Goal: Navigation & Orientation: Find specific page/section

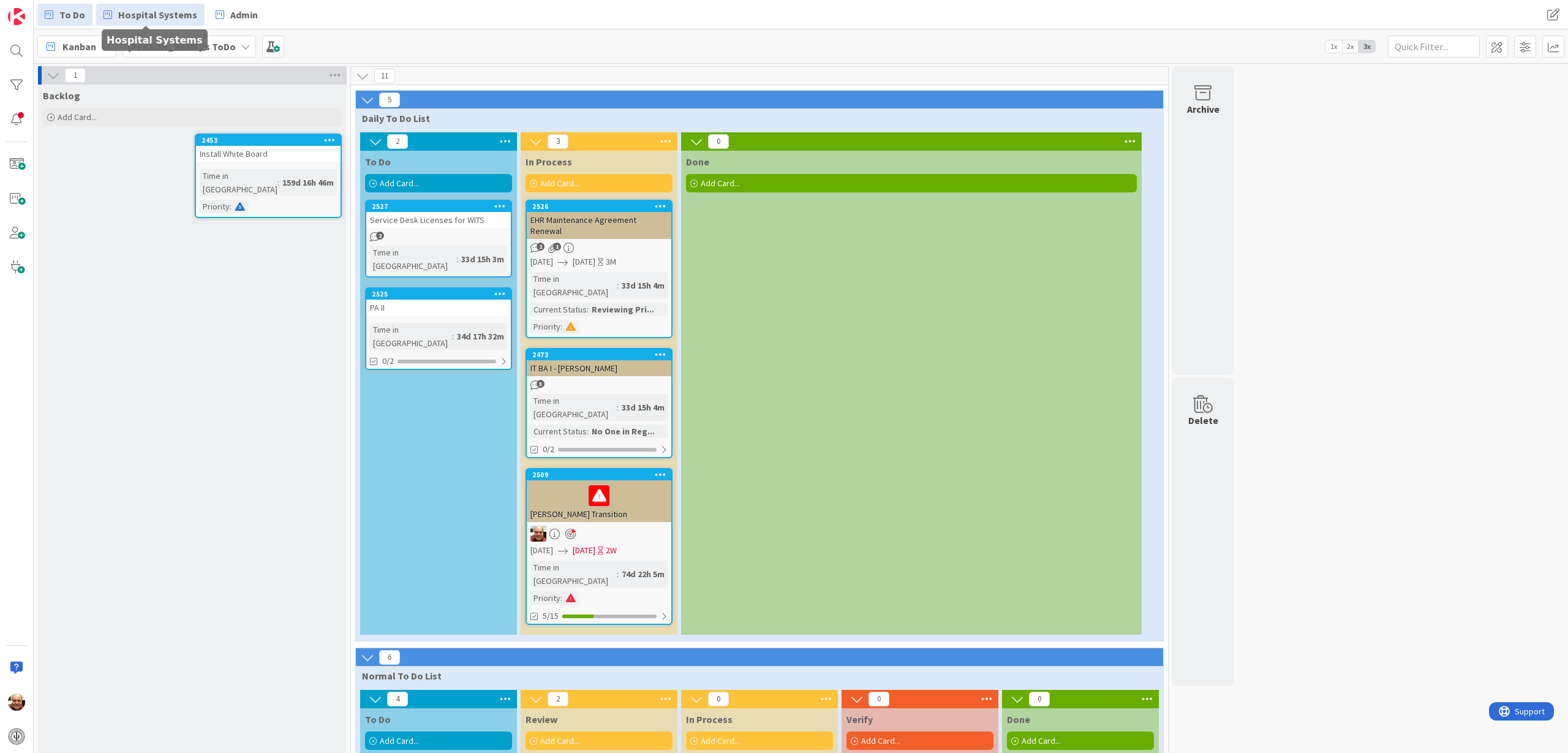
click at [162, 13] on span "Hospital Systems" at bounding box center [158, 14] width 79 height 15
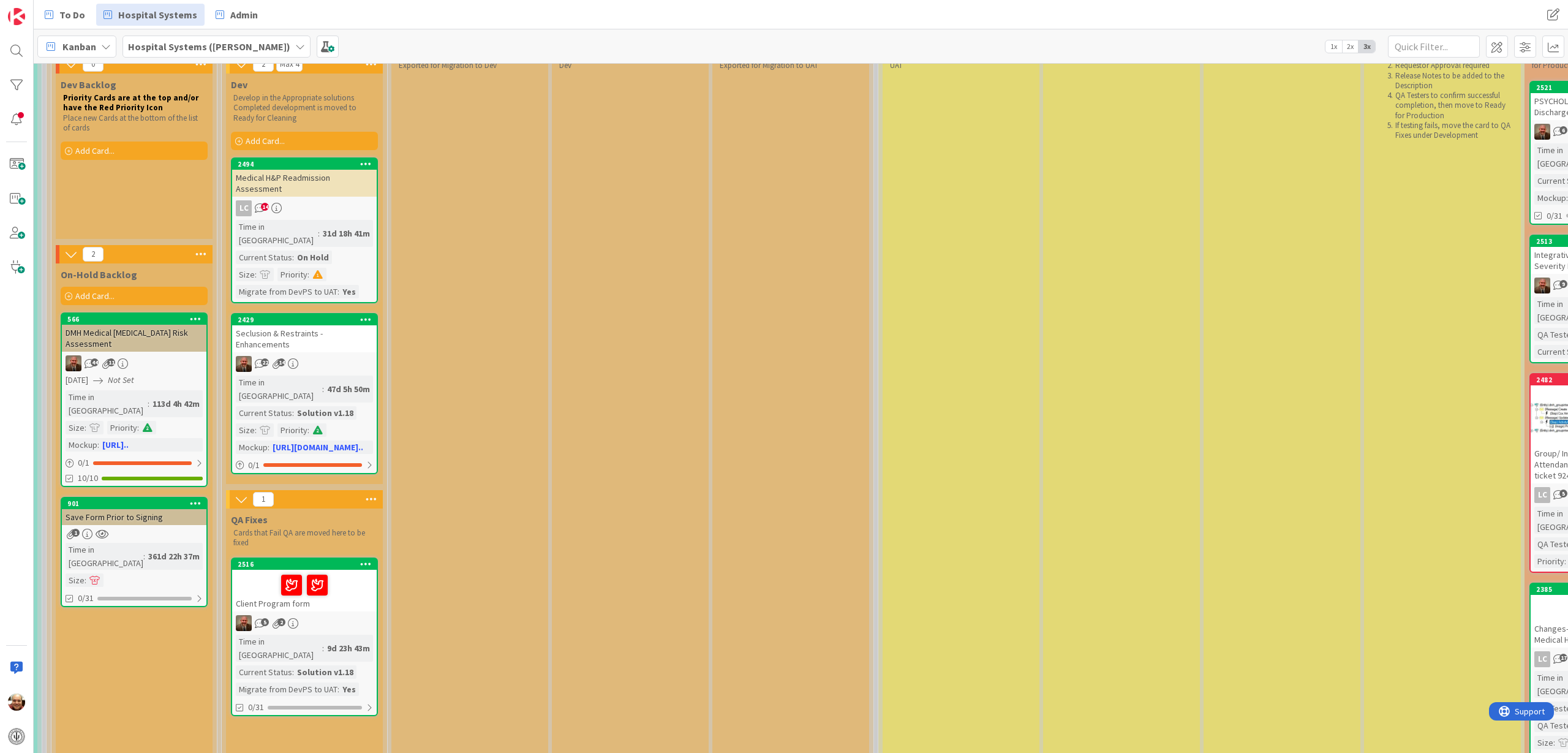
scroll to position [153, 966]
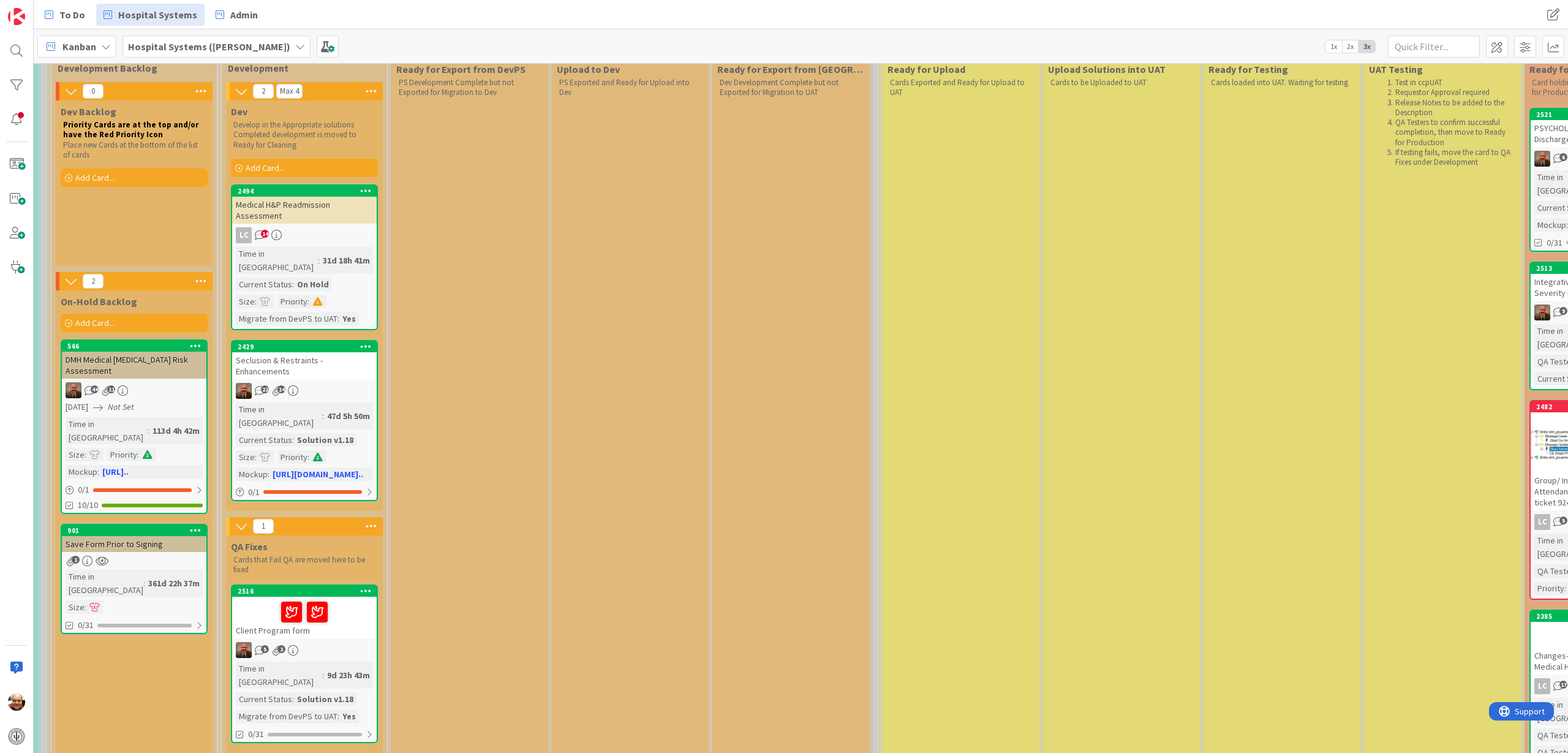
click at [319, 210] on div "Medical H&P Readmission Assessment" at bounding box center [304, 209] width 145 height 27
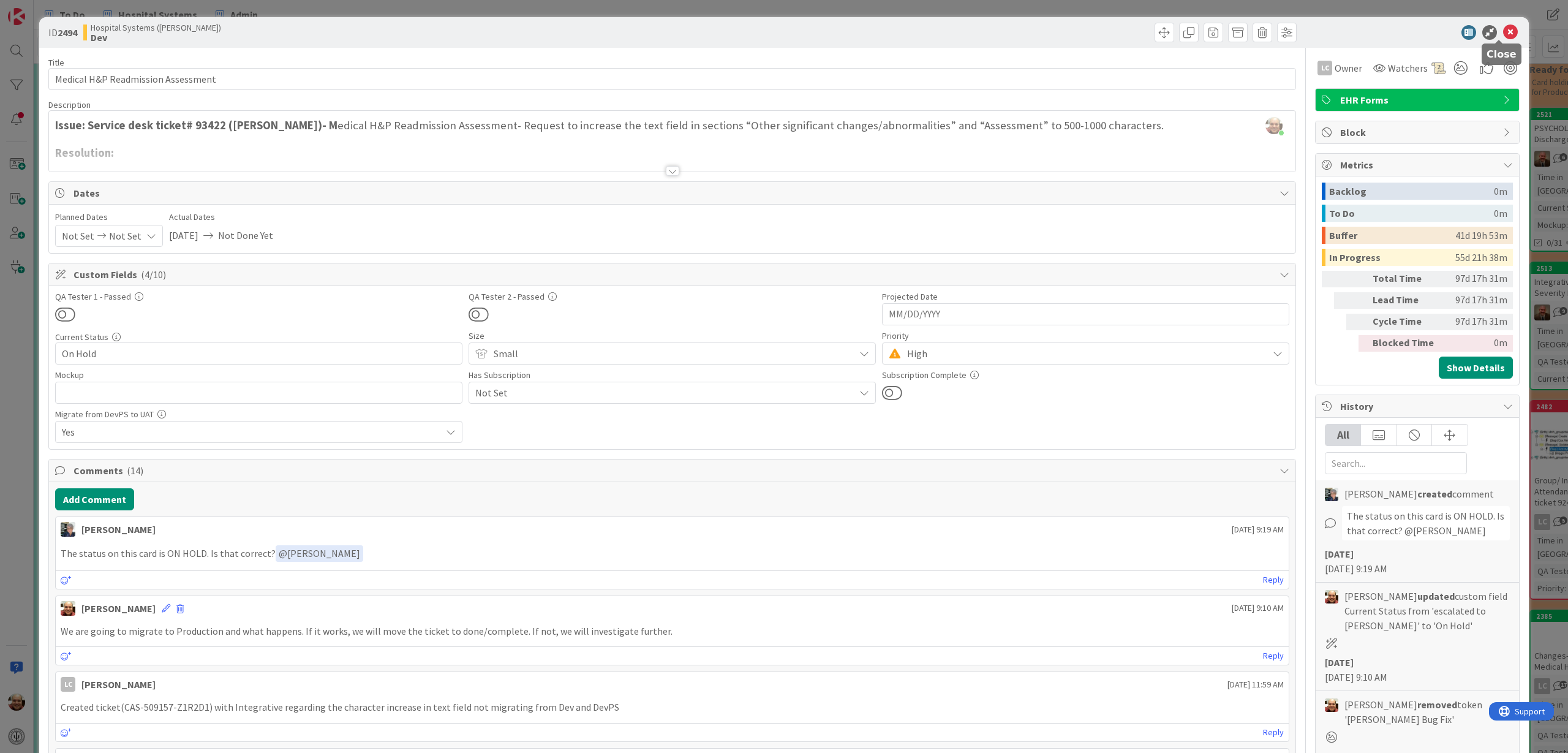
click at [1504, 34] on icon at bounding box center [1510, 32] width 15 height 15
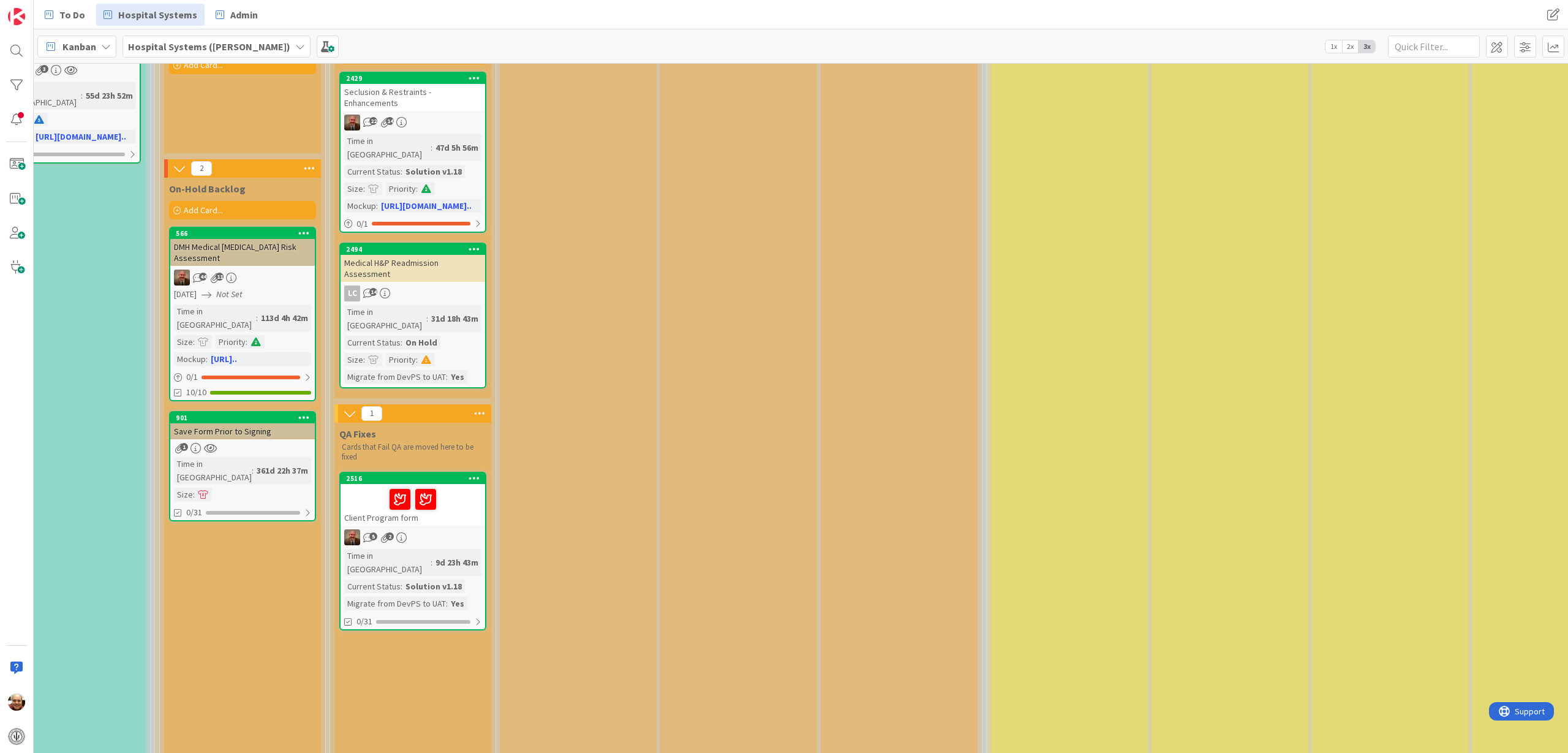
scroll to position [268, 858]
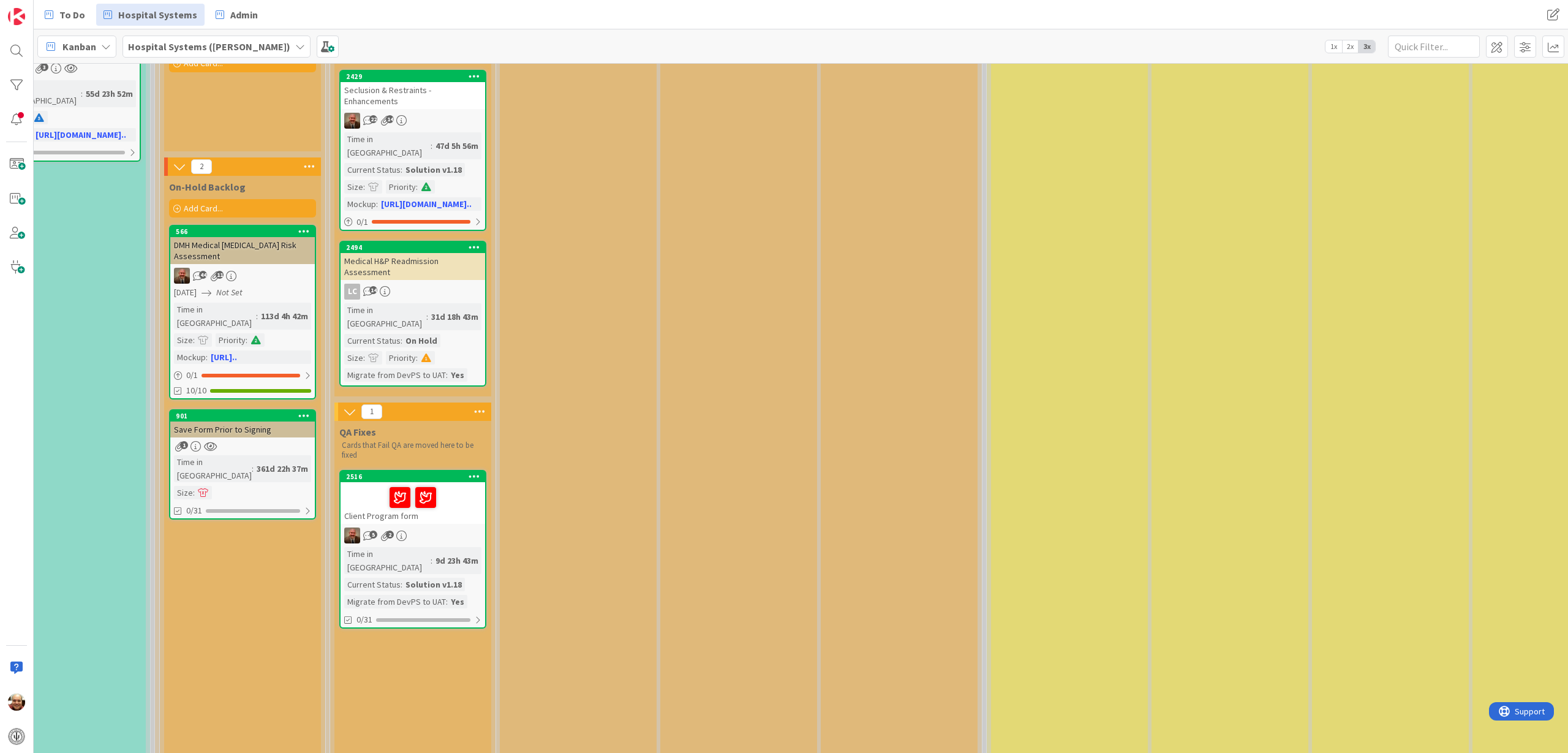
click at [411, 334] on div "On Hold" at bounding box center [422, 341] width 38 height 14
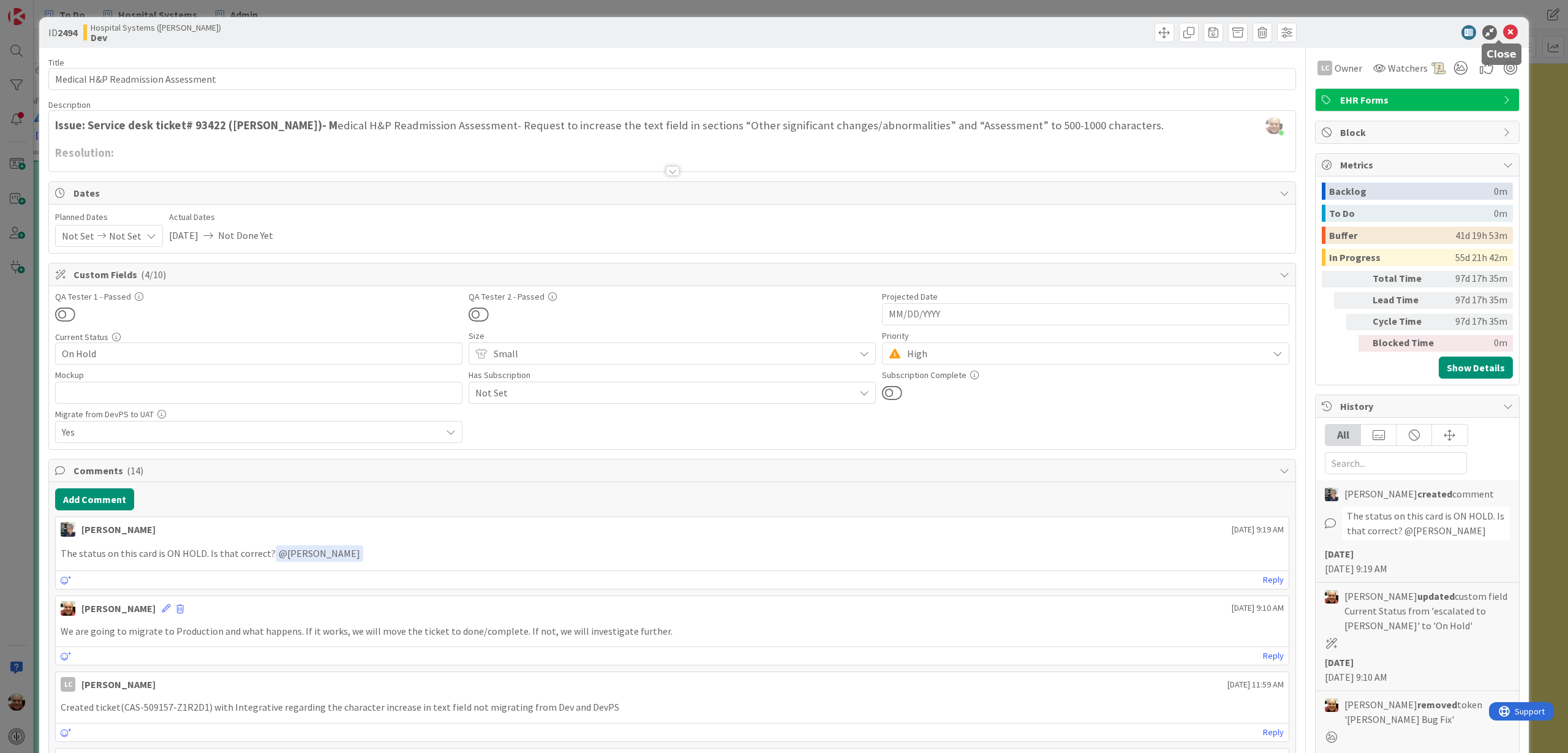
click at [1504, 30] on icon at bounding box center [1510, 32] width 15 height 15
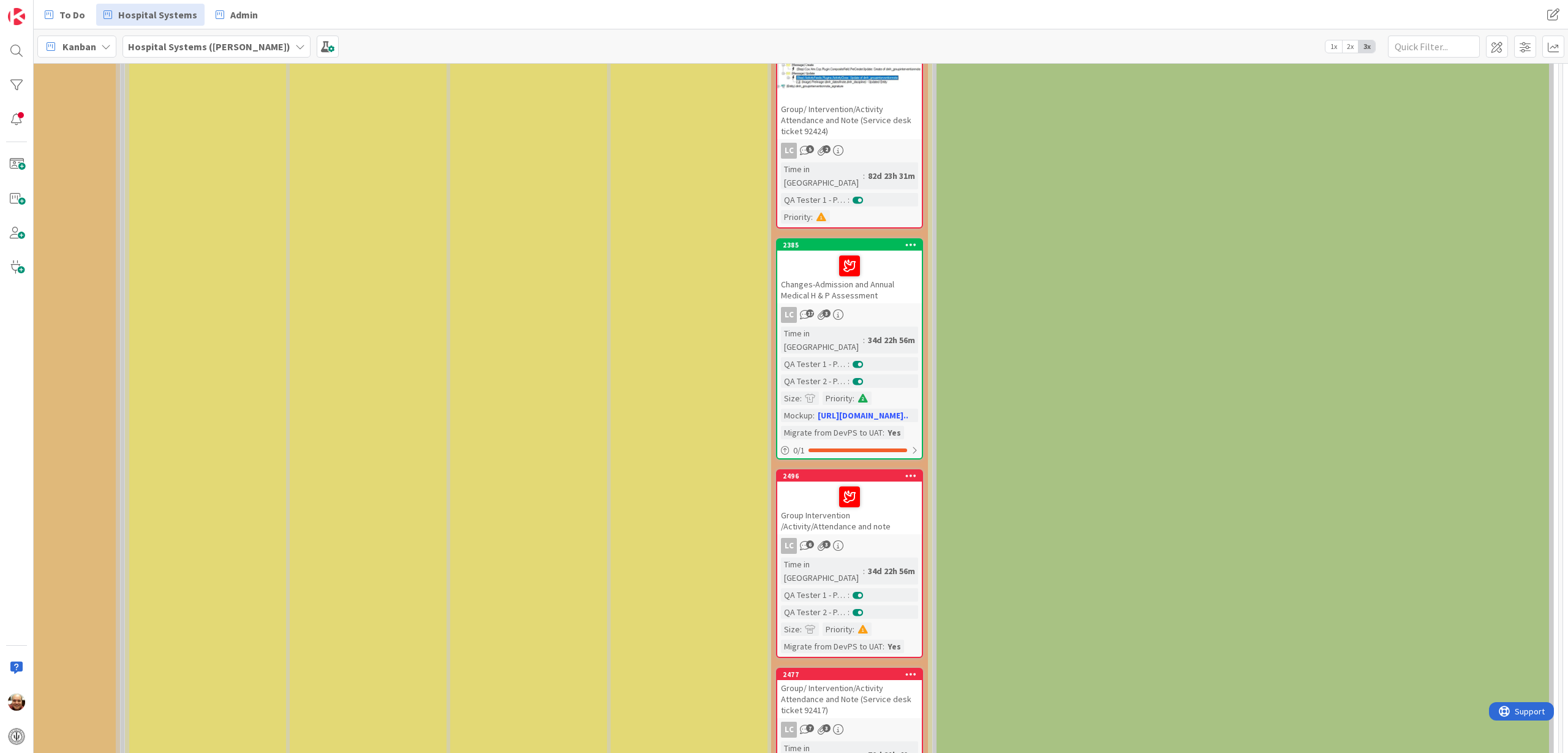
scroll to position [459, 1720]
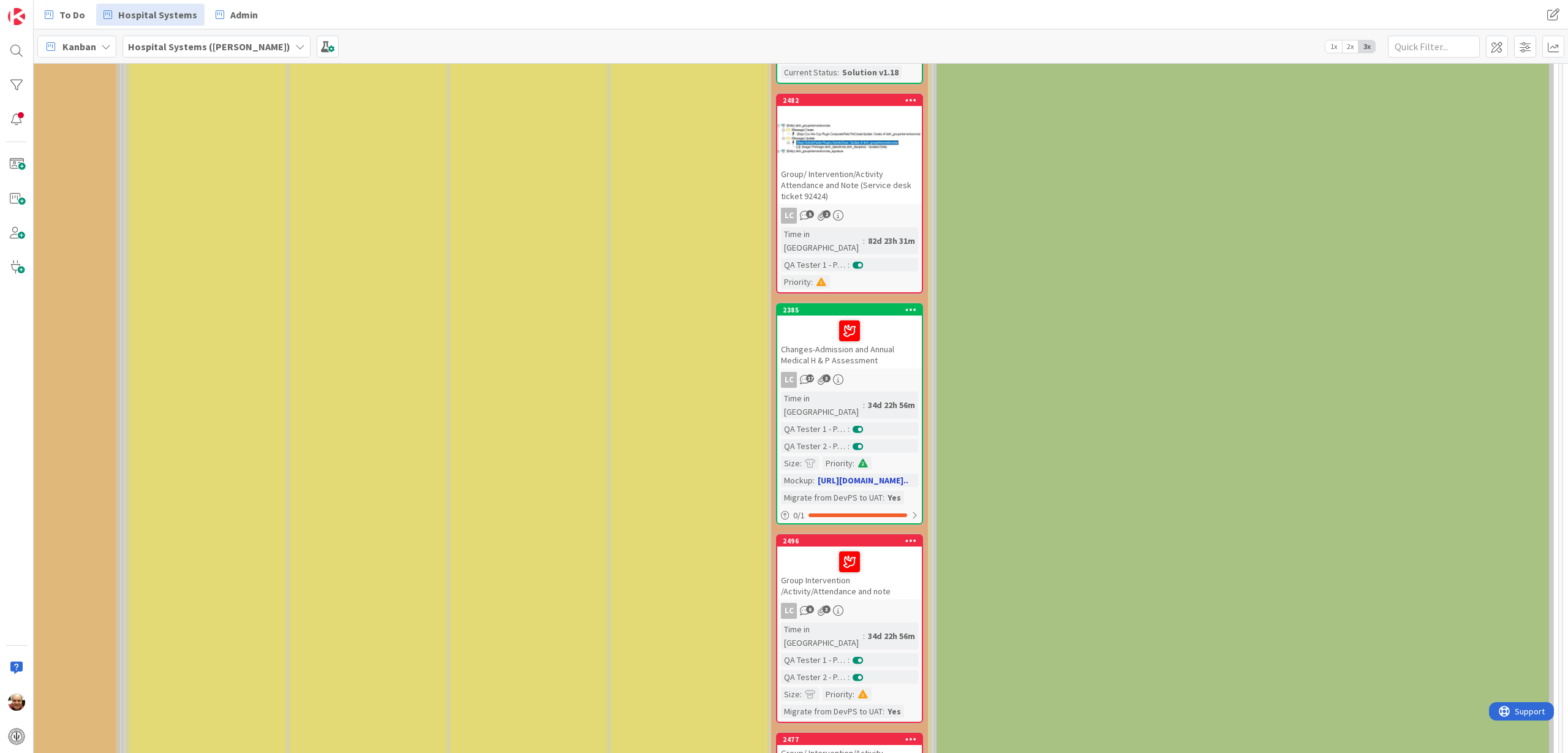
click at [871, 318] on div "Changes-Admission and Annual Medical H & P Assessment" at bounding box center [850, 341] width 145 height 53
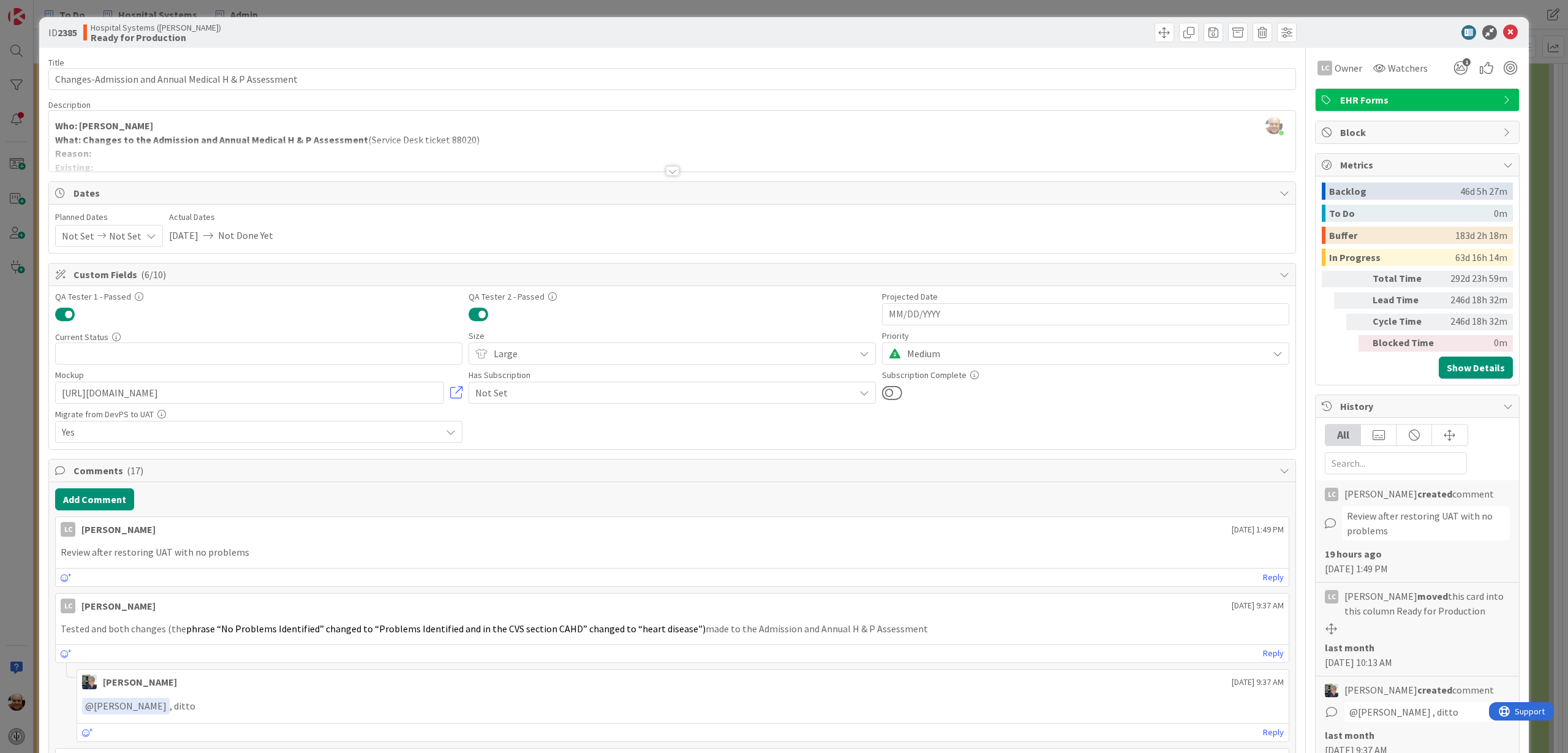
click at [667, 171] on div at bounding box center [672, 171] width 14 height 10
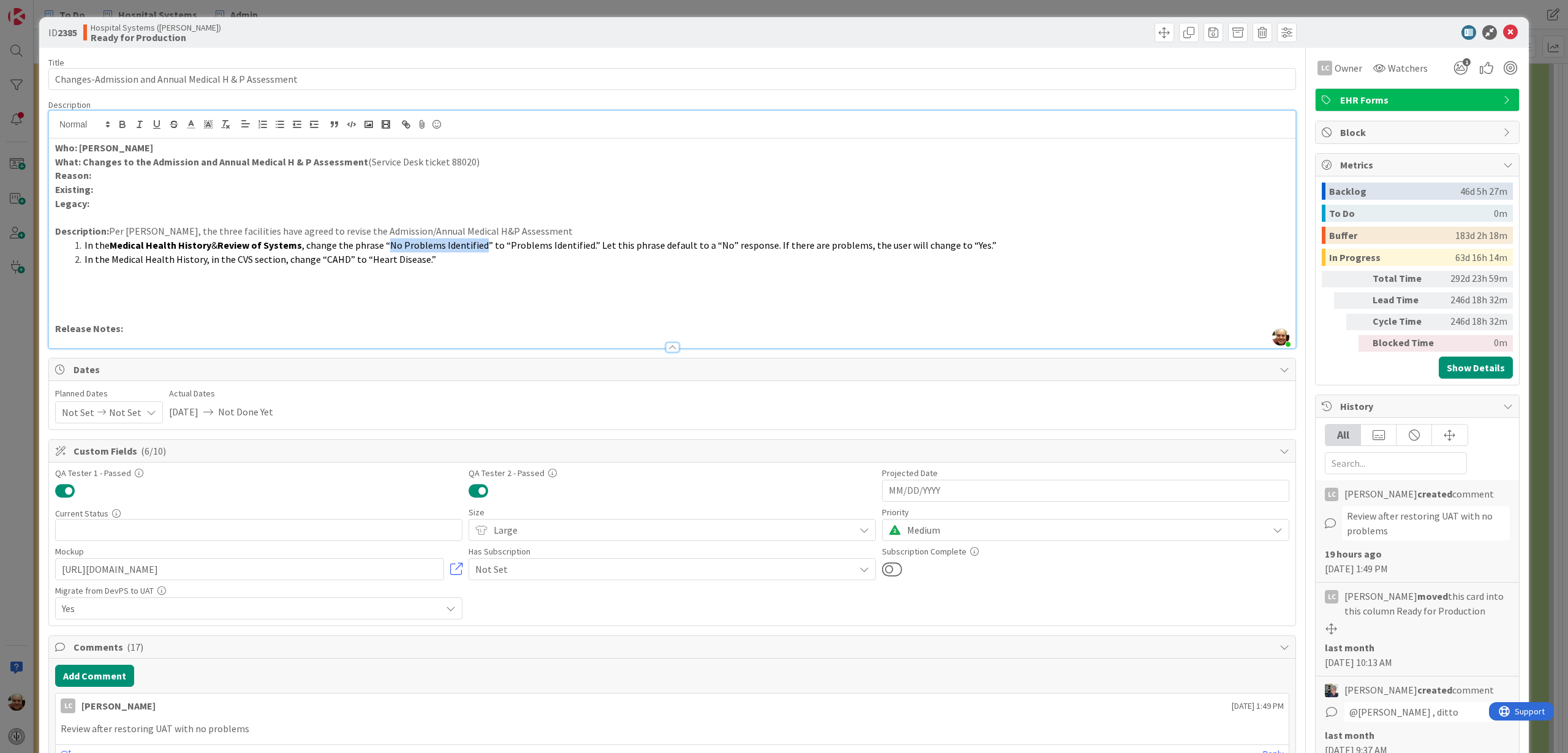
drag, startPoint x: 384, startPoint y: 244, endPoint x: 478, endPoint y: 245, distance: 94.0
click at [478, 245] on span ", change the phrase “No Problems Identified” to “Problems Identified.” Let this…" at bounding box center [649, 245] width 694 height 12
drag, startPoint x: 502, startPoint y: 244, endPoint x: 571, endPoint y: 240, distance: 69.1
click at [571, 240] on span ", change the phrase “No Problems Identified” to “Problems Identified.” Let this…" at bounding box center [649, 245] width 694 height 12
click at [487, 244] on span ", change the phrase “No Problems Identified” to “Problems Identified.” Let this…" at bounding box center [649, 245] width 694 height 12
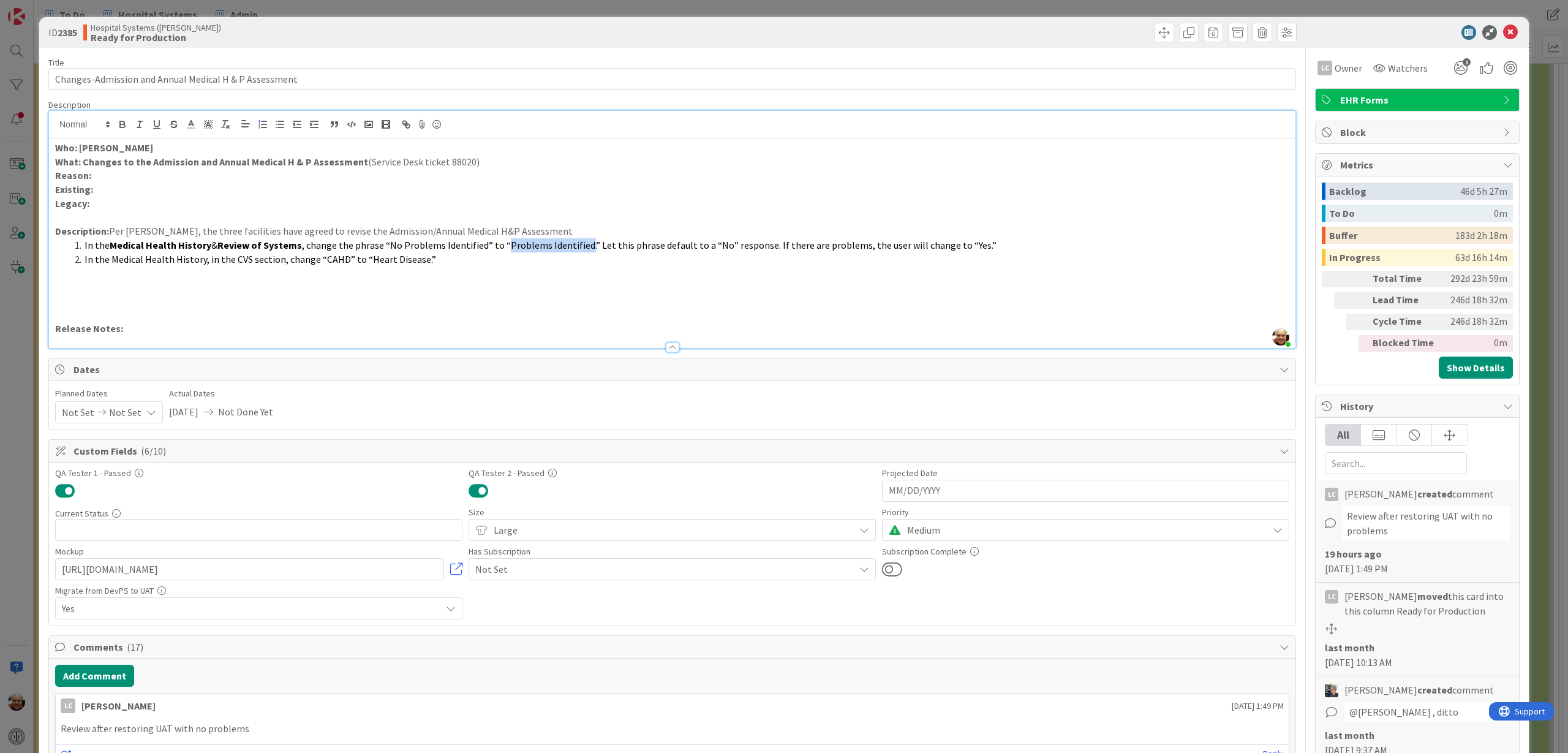
drag, startPoint x: 499, startPoint y: 243, endPoint x: 580, endPoint y: 244, distance: 81.0
click at [580, 244] on span ", change the phrase “No Problems Identified” to “Problems Identified.” Let this…" at bounding box center [649, 245] width 694 height 12
click at [472, 265] on li "In the Medical Health History, in the CVS section, change “CAHD” to “Heart Dise…" at bounding box center [679, 259] width 1220 height 14
drag, startPoint x: 498, startPoint y: 245, endPoint x: 962, endPoint y: 244, distance: 464.0
click at [962, 244] on span ", change the phrase “No Problems Identified” to “Problems Identified.” Let this…" at bounding box center [649, 245] width 694 height 12
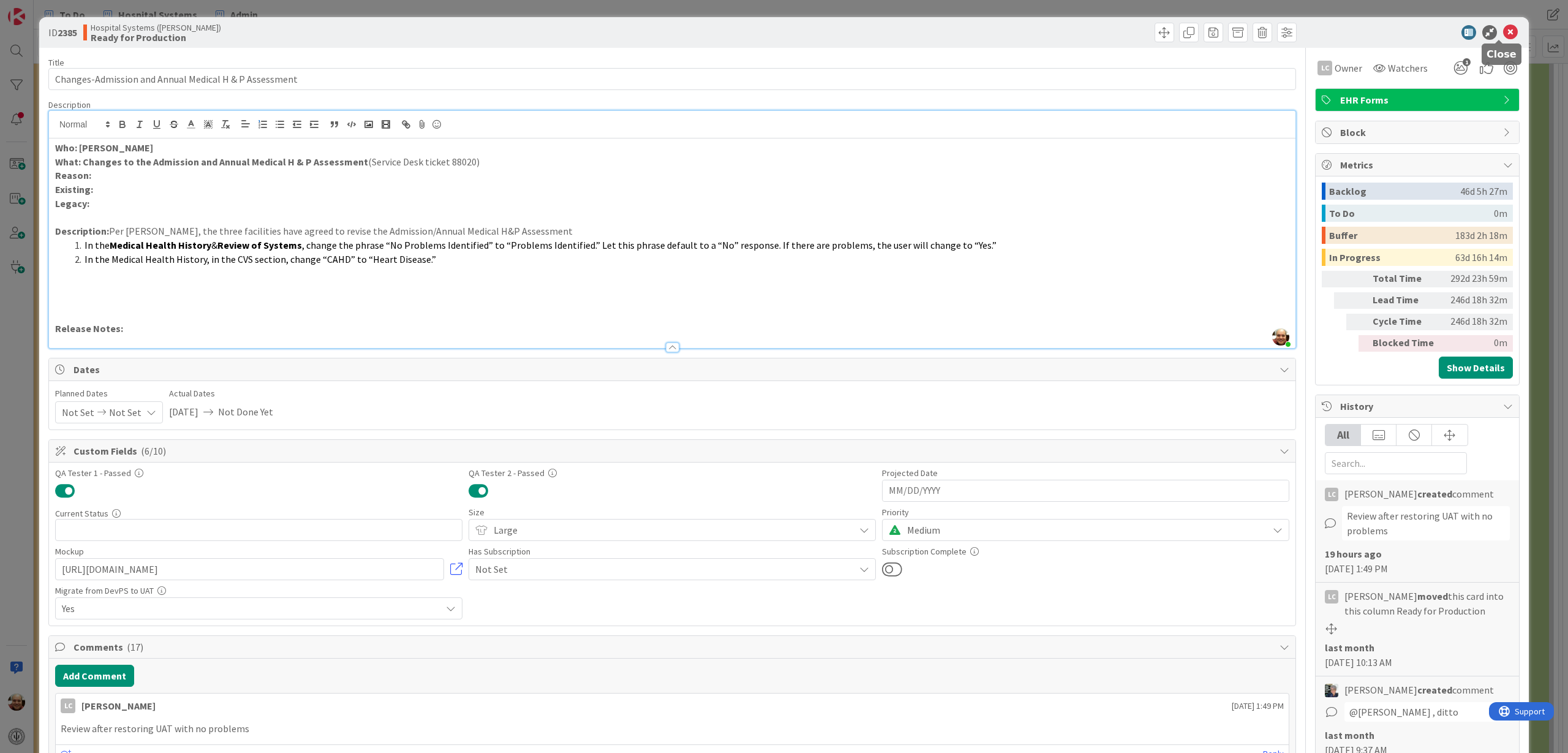
click at [1504, 31] on icon at bounding box center [1510, 32] width 15 height 15
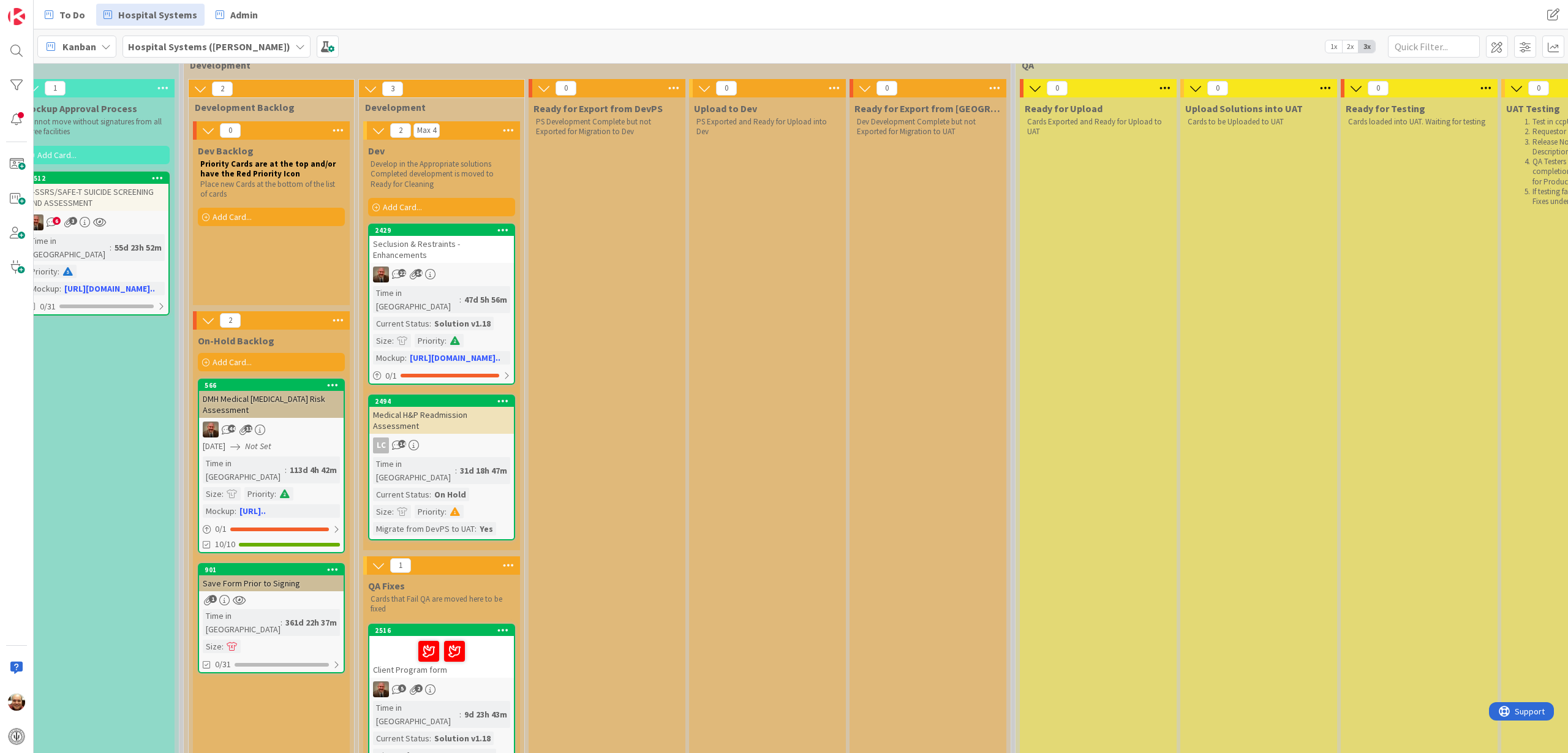
scroll to position [153, 829]
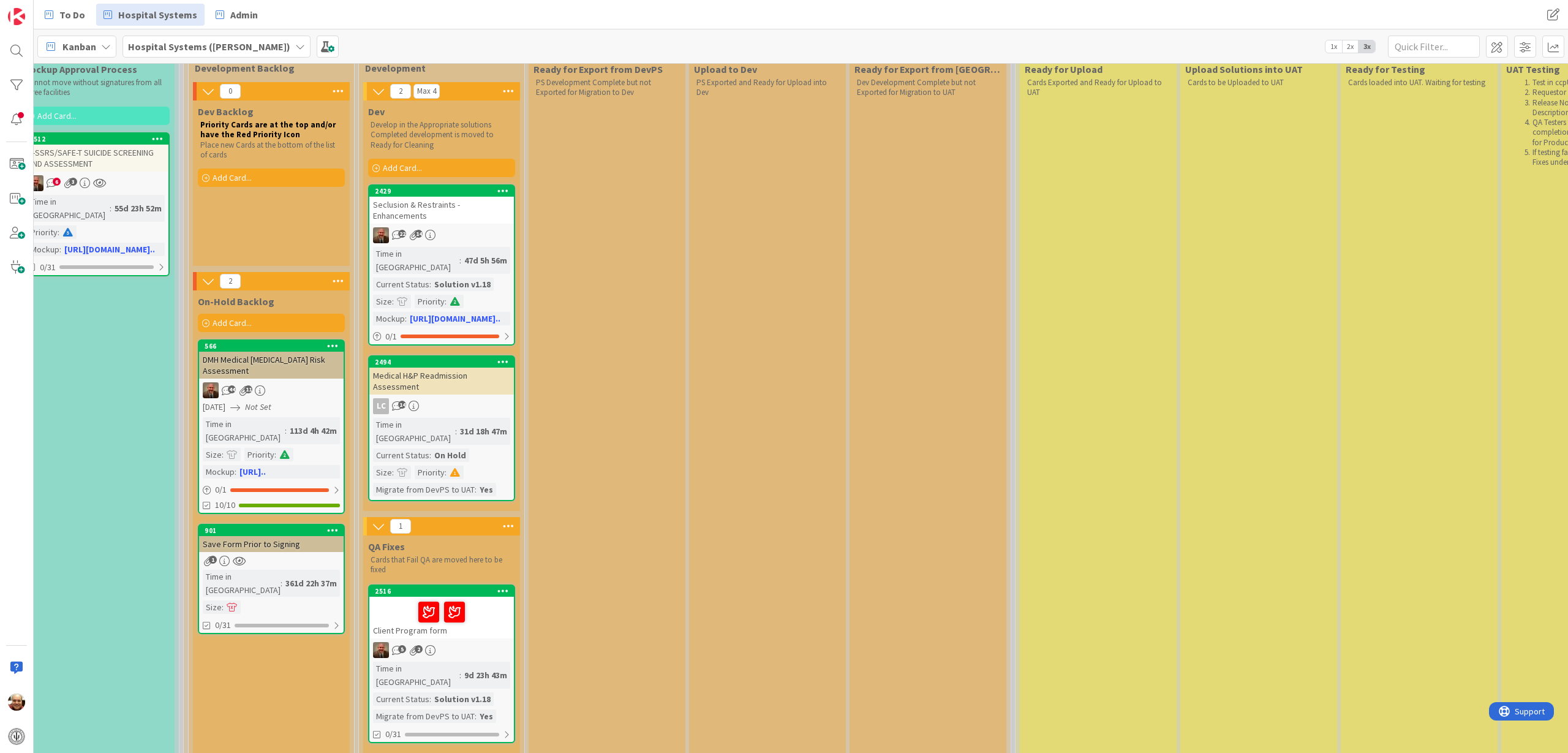
click at [453, 368] on div "Medical H&P Readmission Assessment" at bounding box center [441, 381] width 145 height 27
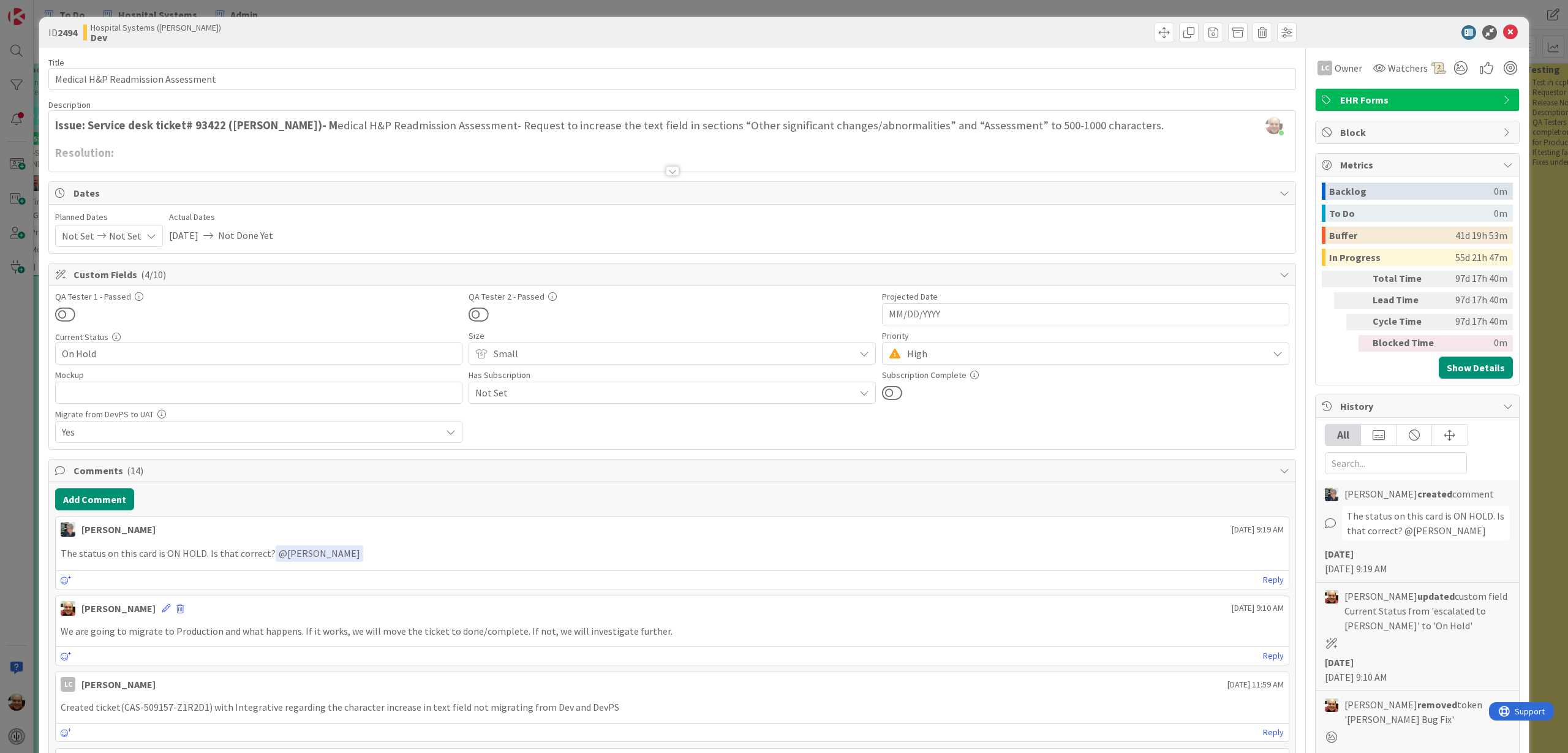
click at [665, 172] on div at bounding box center [672, 171] width 14 height 10
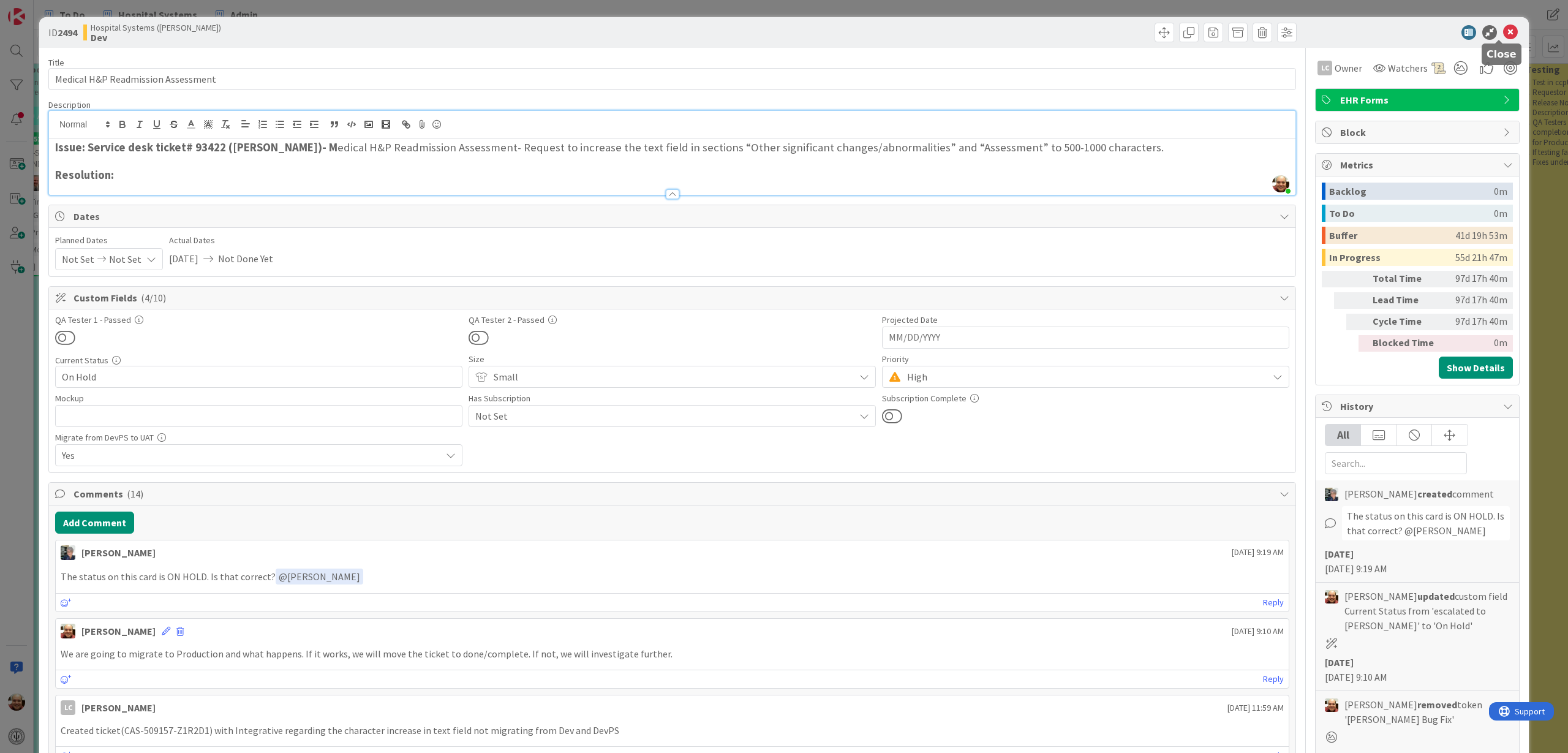
click at [1504, 35] on icon at bounding box center [1510, 32] width 15 height 15
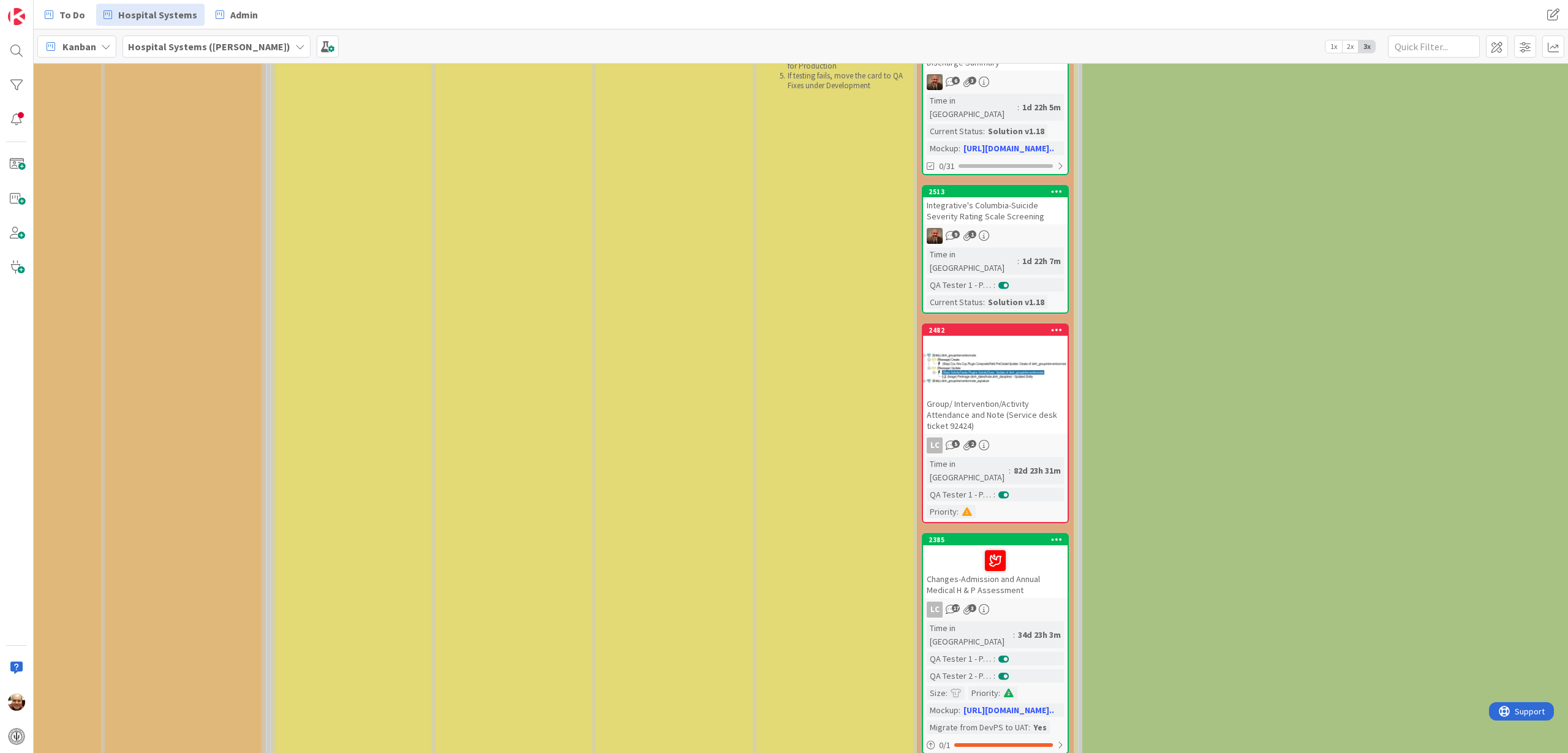
scroll to position [230, 1650]
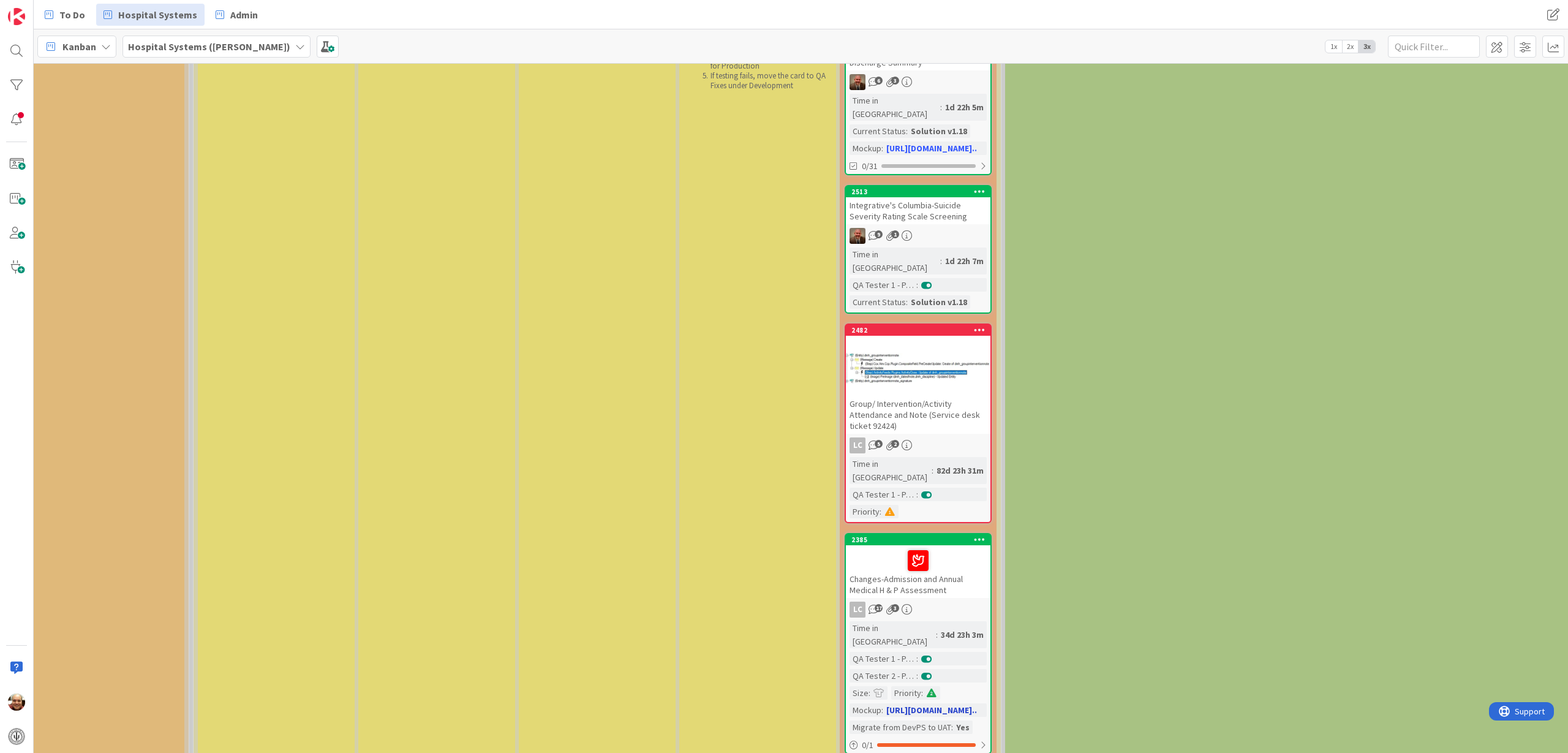
click at [923, 548] on div "Changes-Admission and Annual Medical H & P Assessment" at bounding box center [918, 571] width 145 height 53
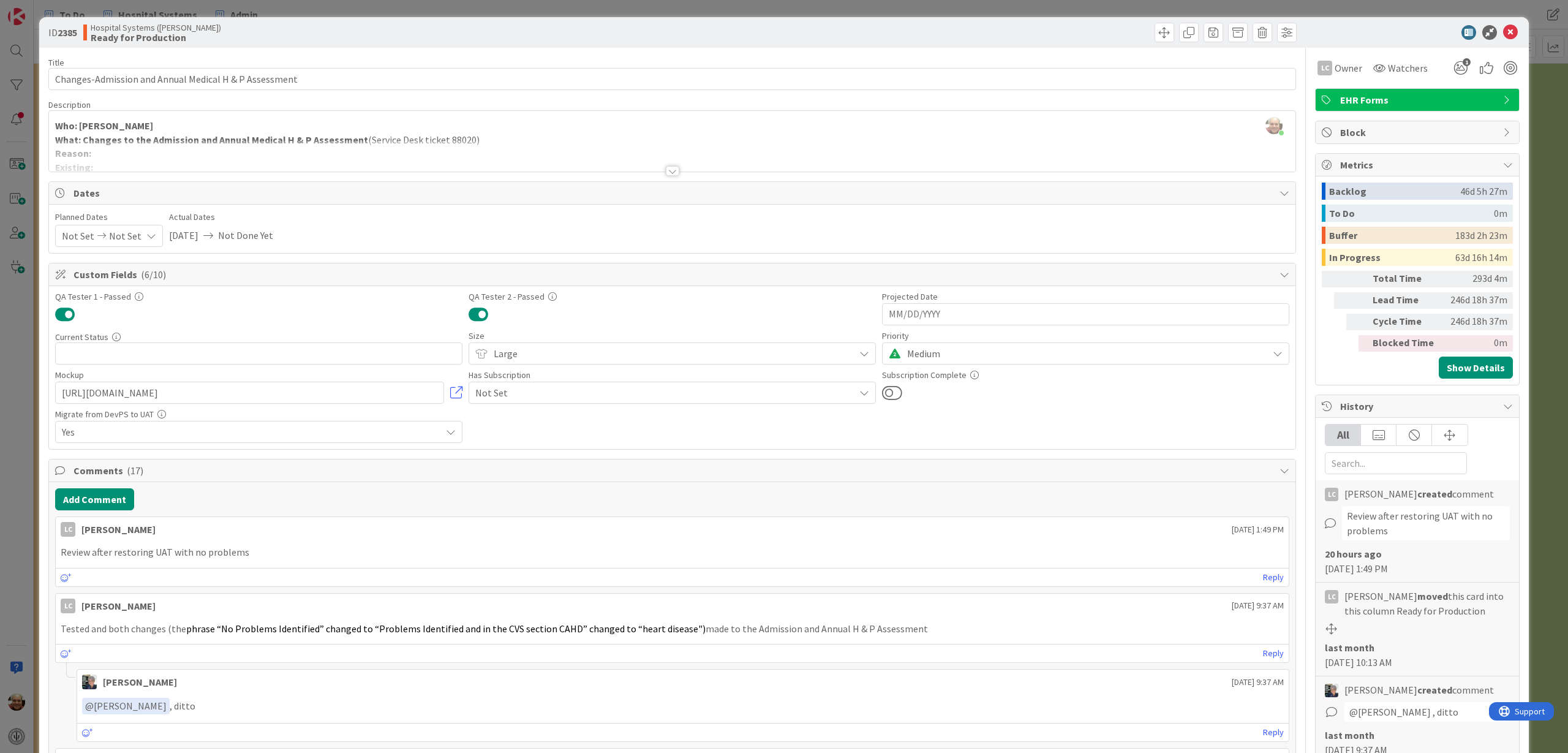
click at [670, 169] on div at bounding box center [672, 171] width 14 height 10
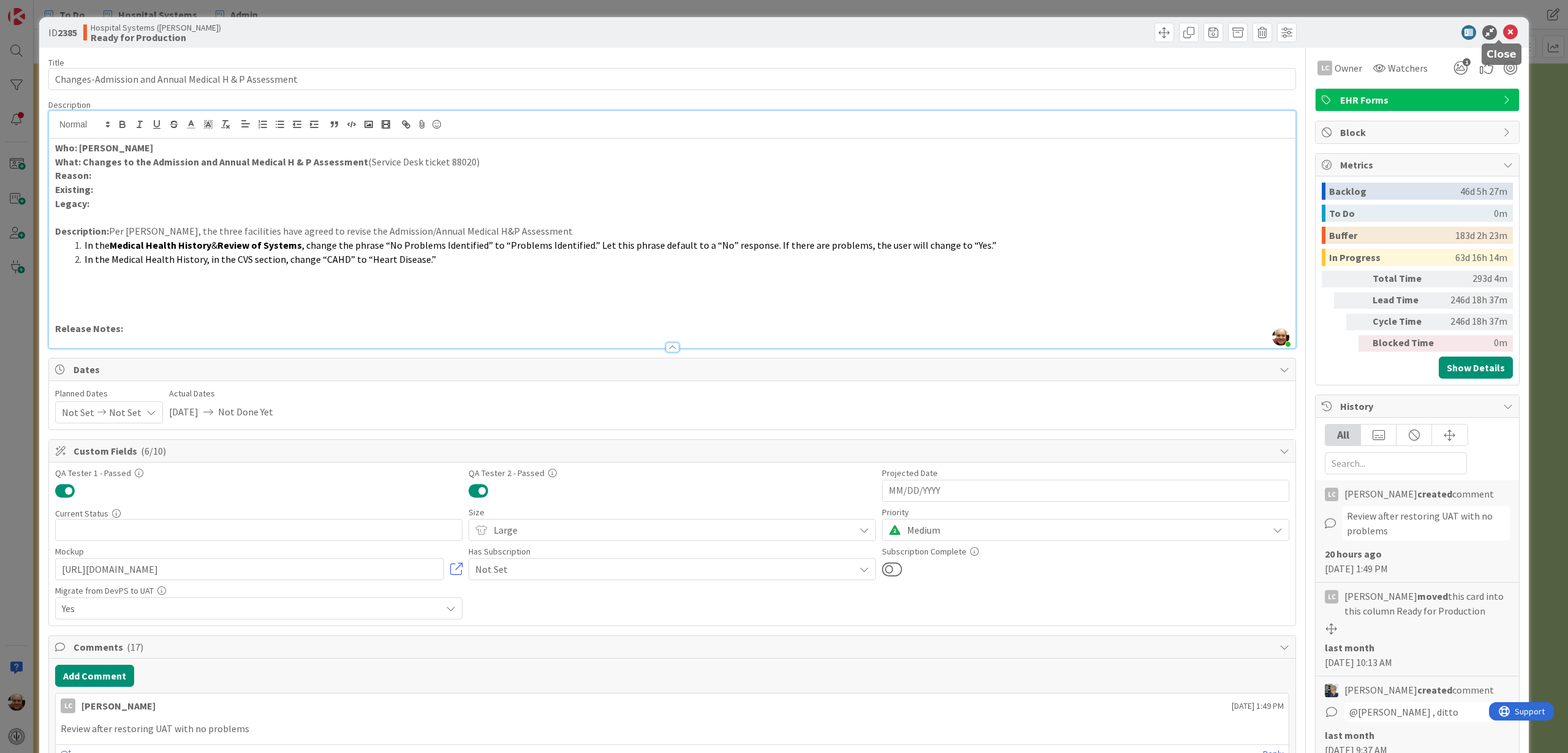
click at [1504, 29] on icon at bounding box center [1510, 32] width 15 height 15
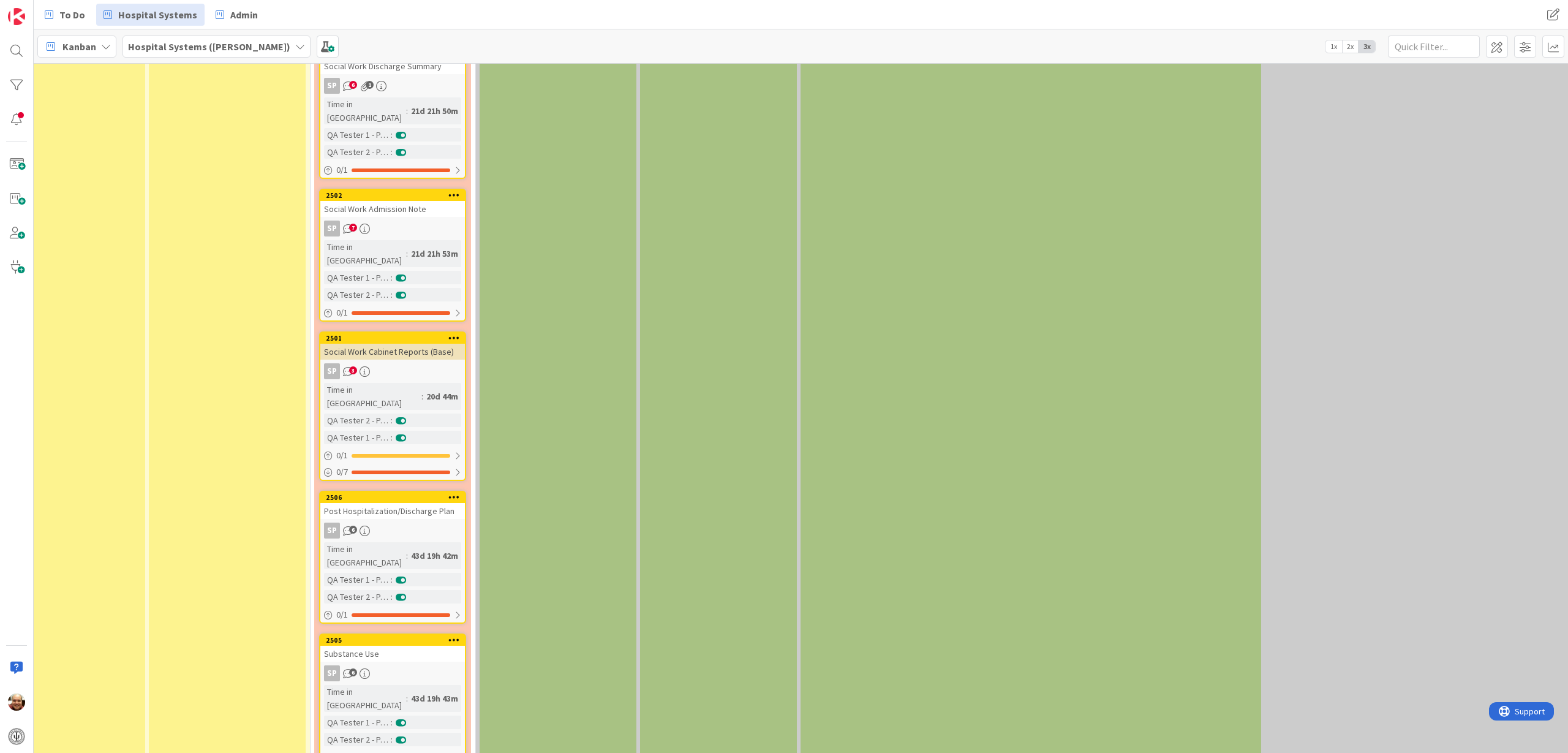
scroll to position [3290, 1202]
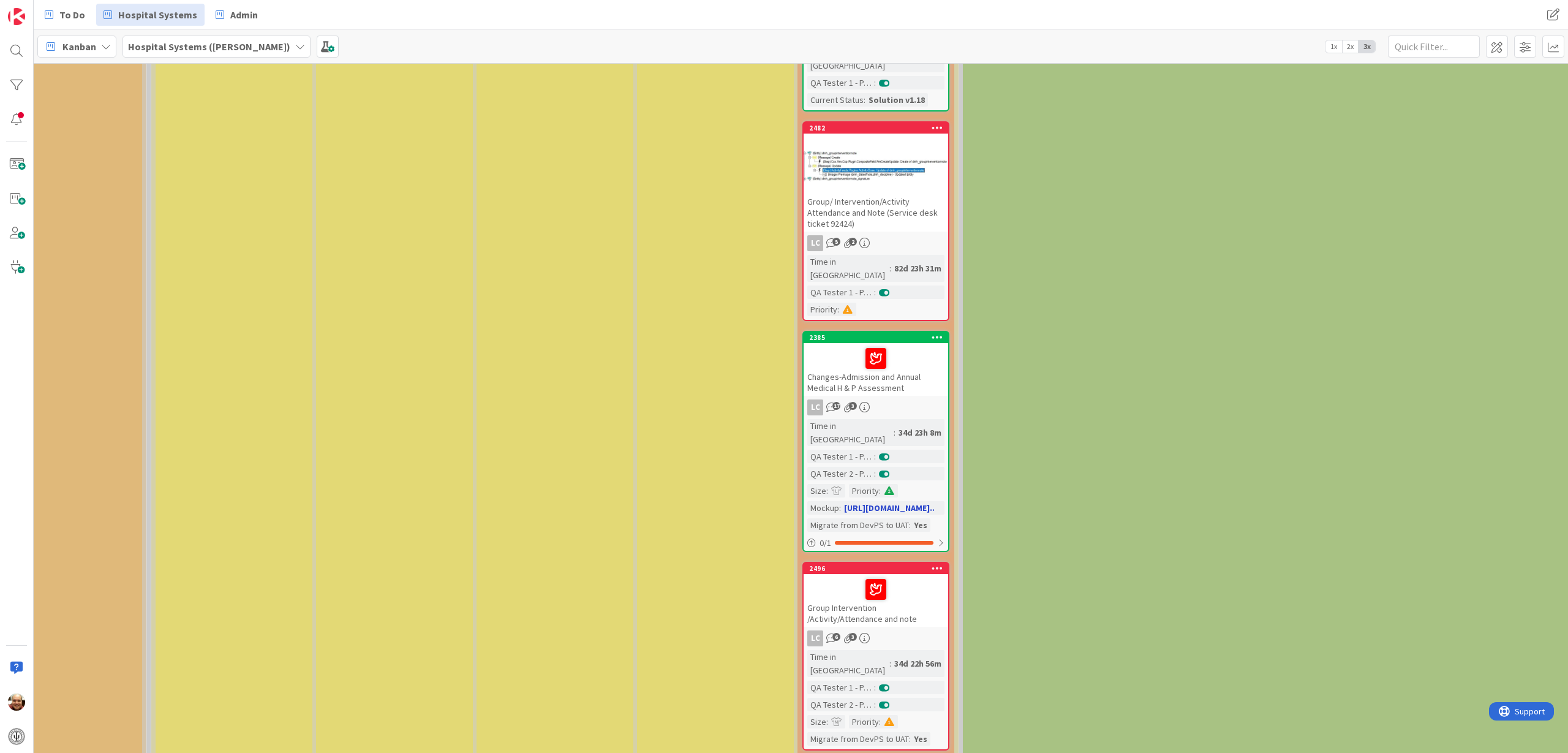
scroll to position [459, 1693]
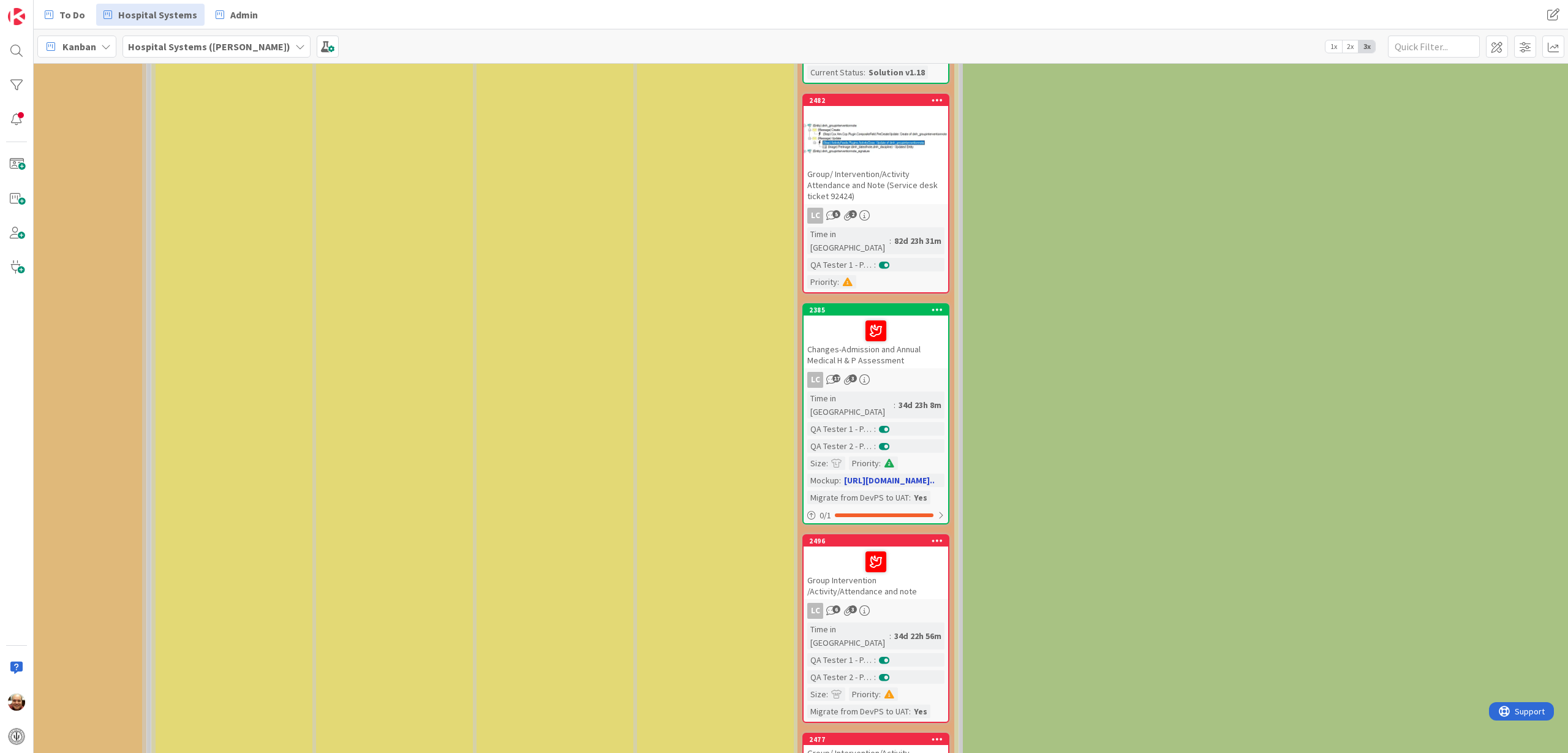
click at [821, 305] on div "2385" at bounding box center [876, 310] width 145 height 11
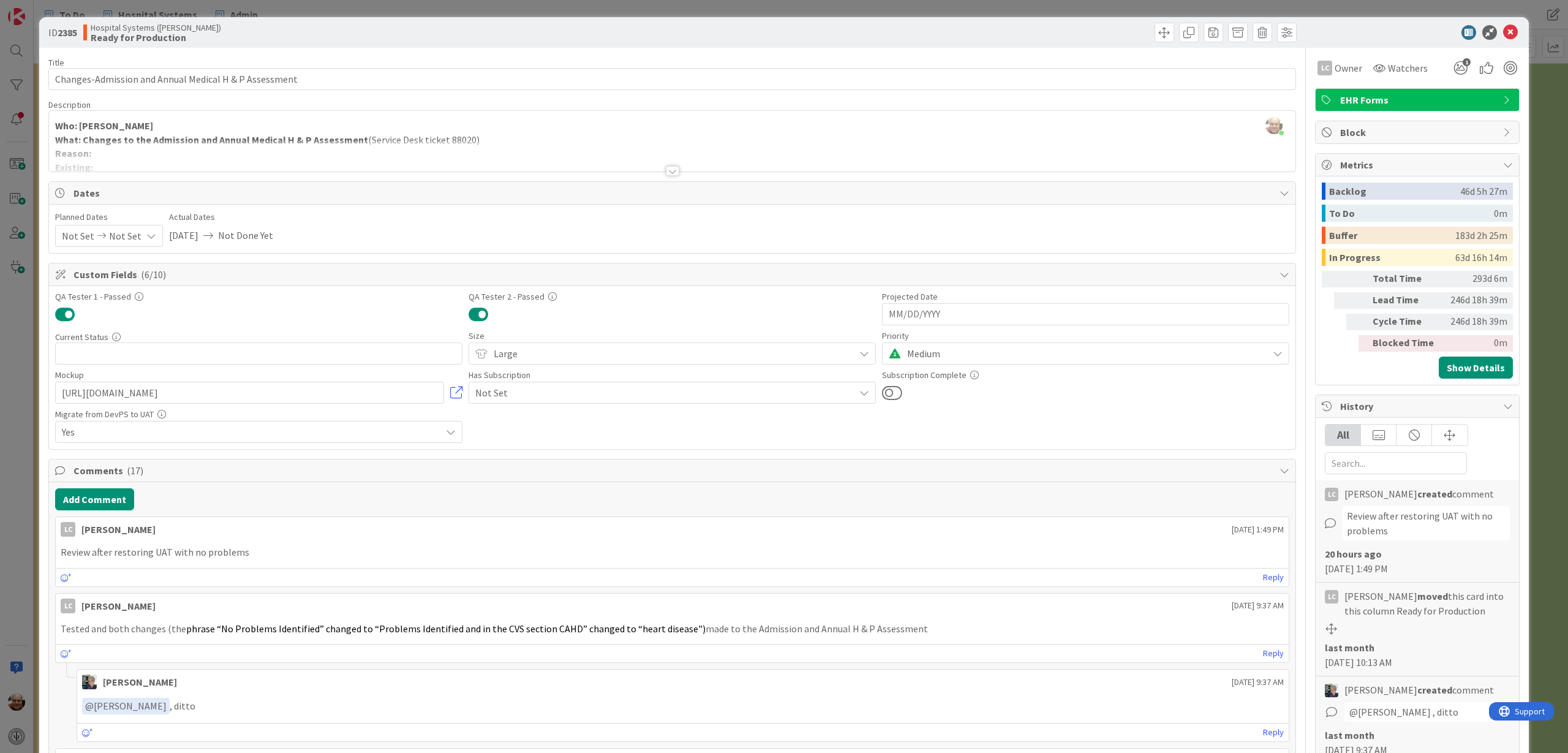
click at [665, 172] on div at bounding box center [672, 171] width 14 height 10
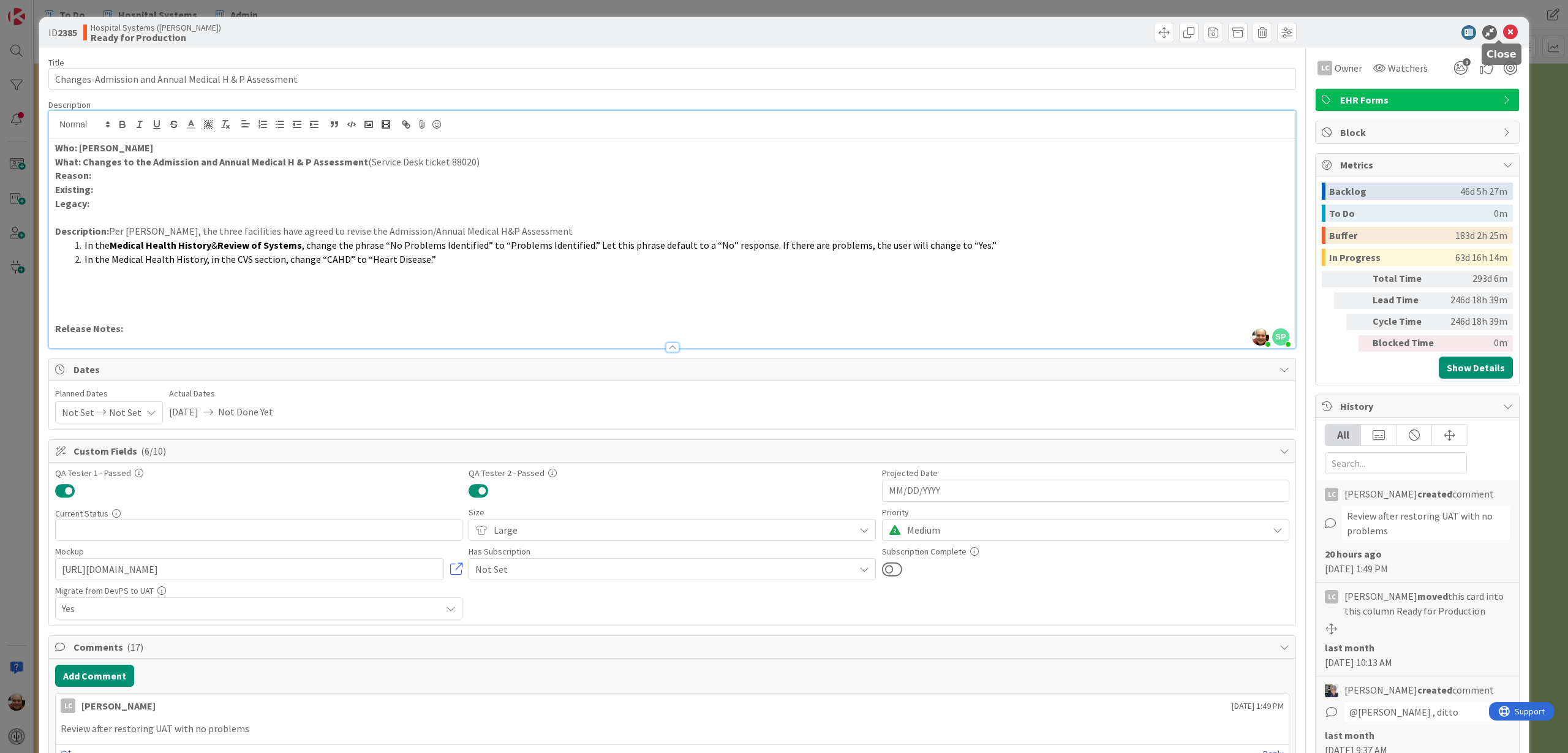
click at [1504, 31] on icon at bounding box center [1510, 32] width 15 height 15
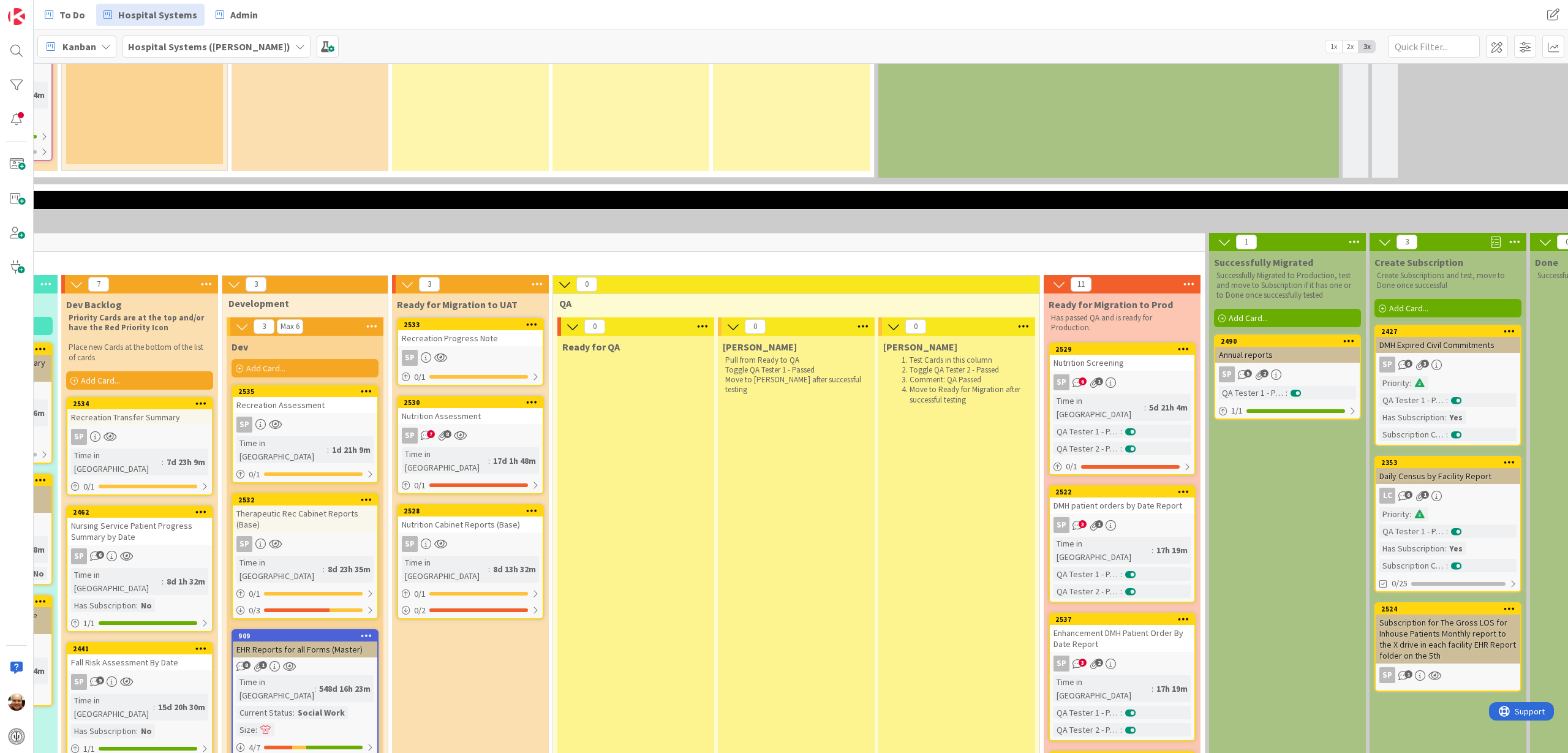
scroll to position [2450, 473]
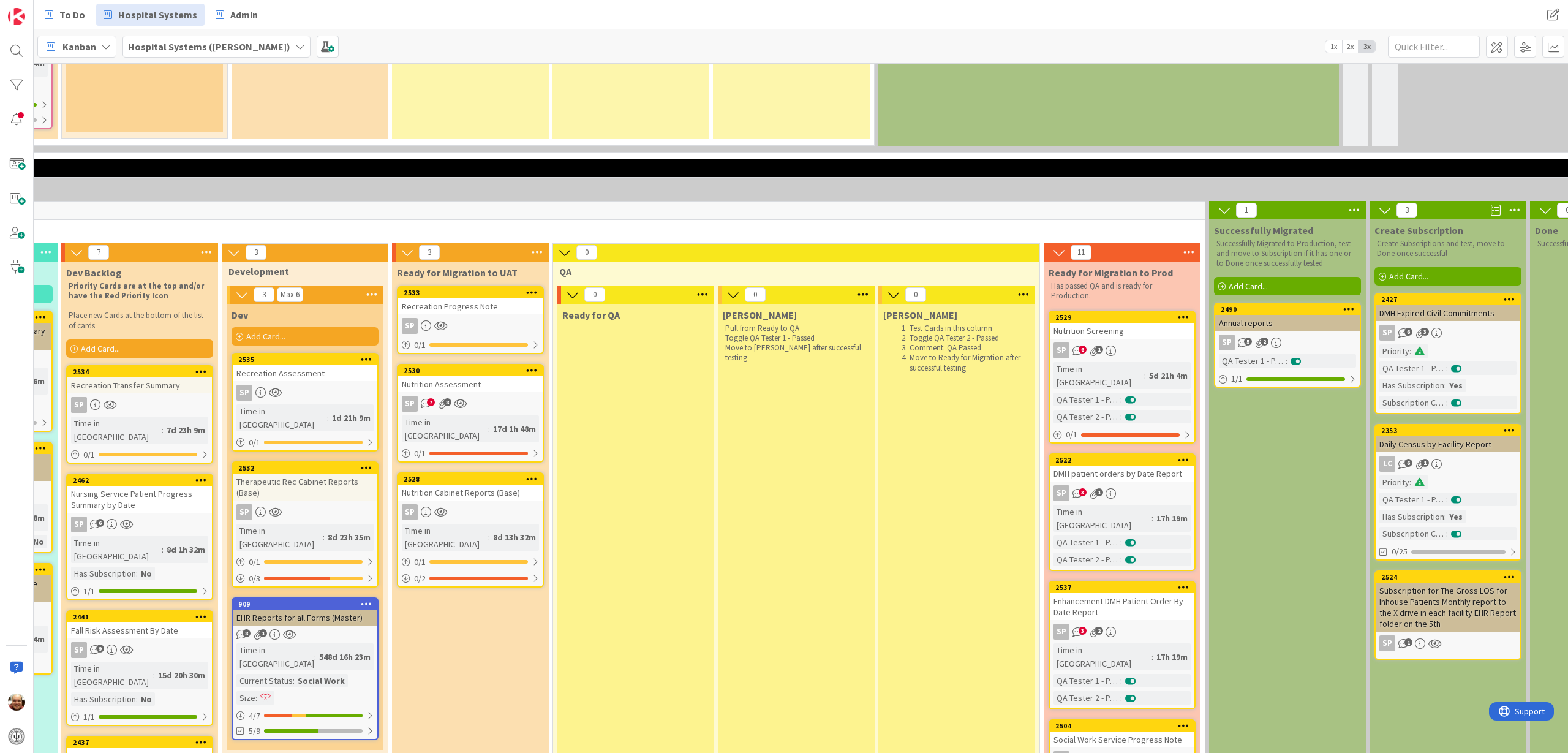
click at [491, 376] on div "Nutrition Assessment" at bounding box center [470, 384] width 145 height 16
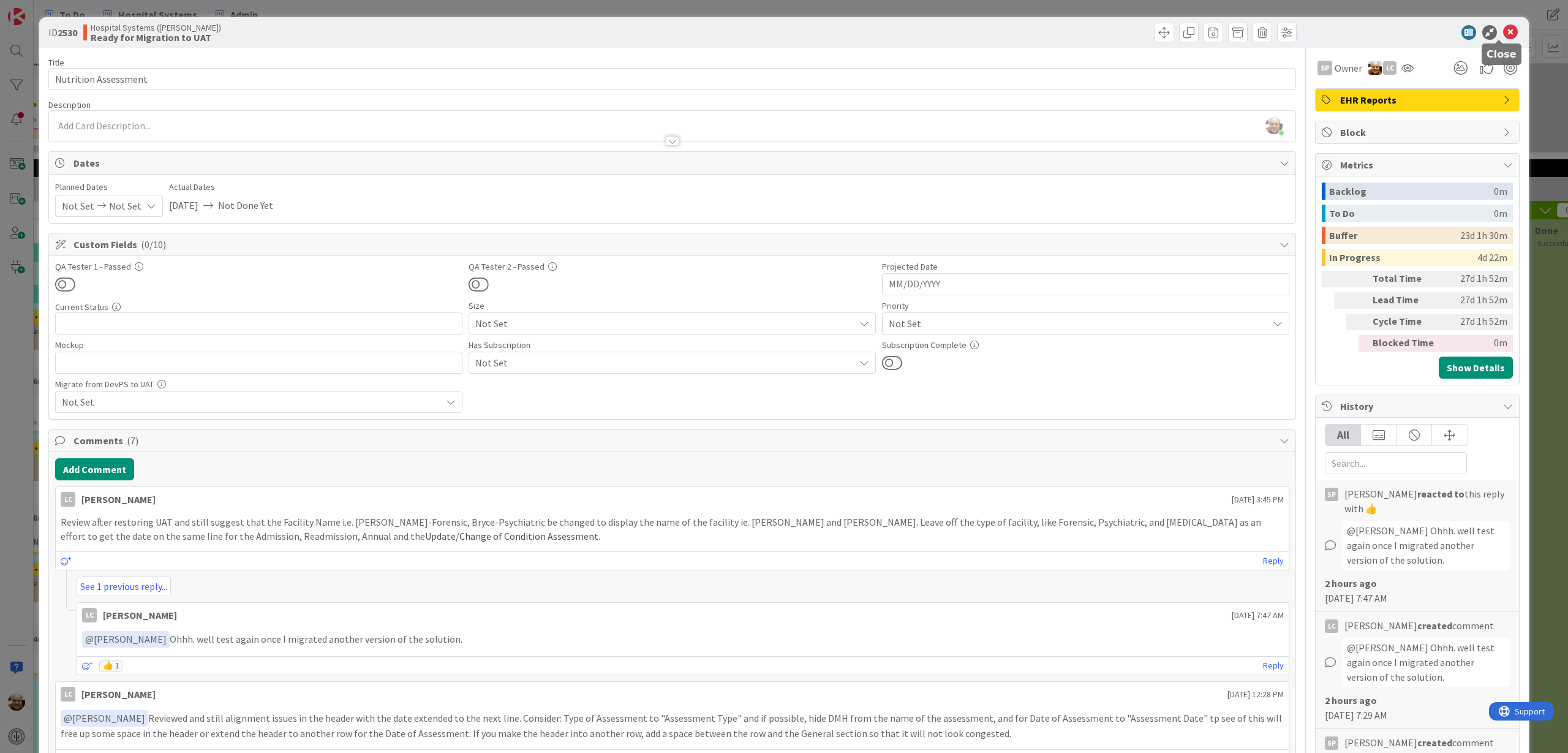
click at [1504, 28] on icon at bounding box center [1510, 32] width 15 height 15
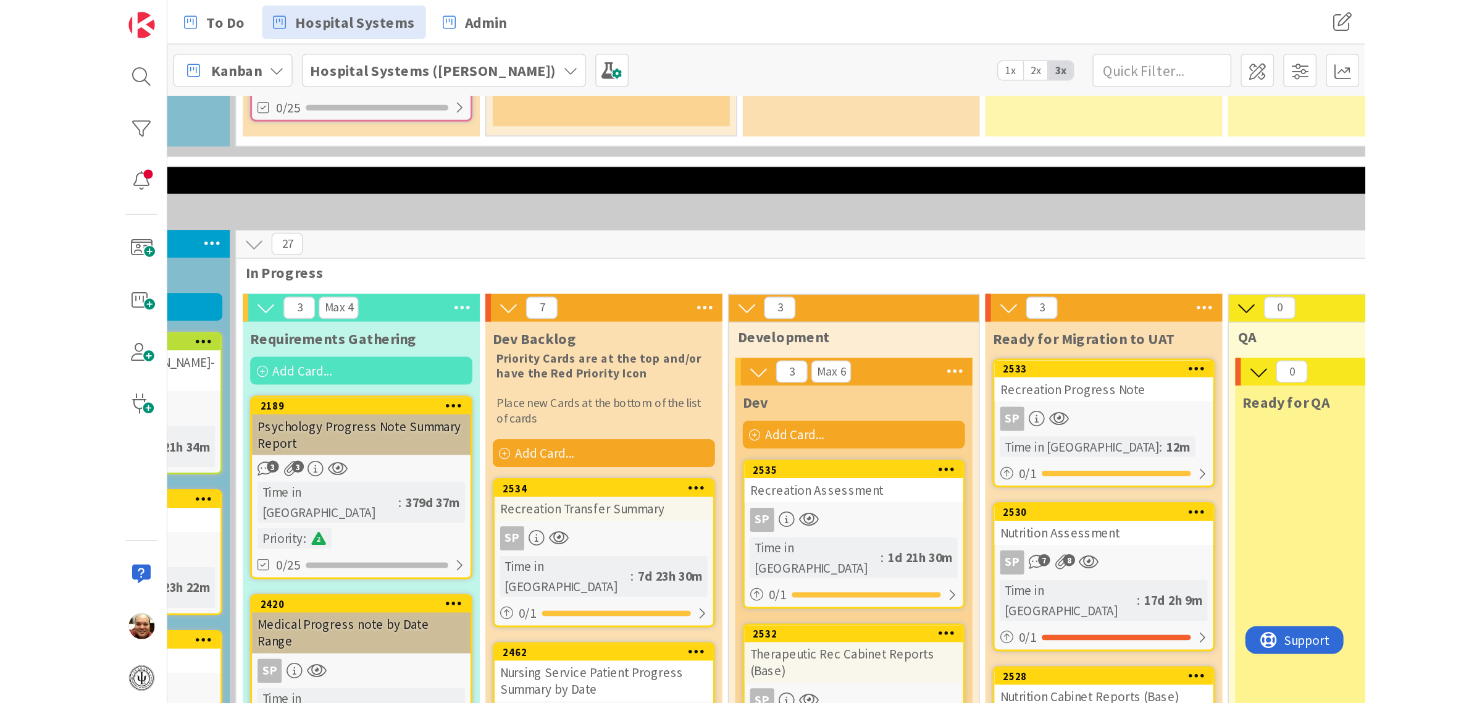
scroll to position [2537, 292]
